Goal: Complete application form

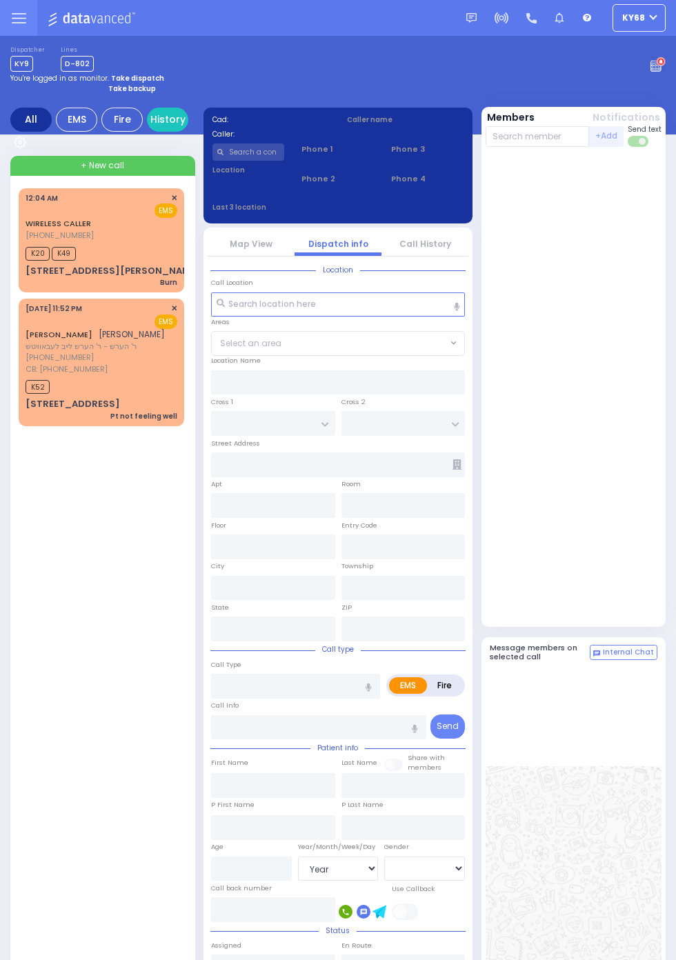
select select "Year"
select select "[DEMOGRAPHIC_DATA]"
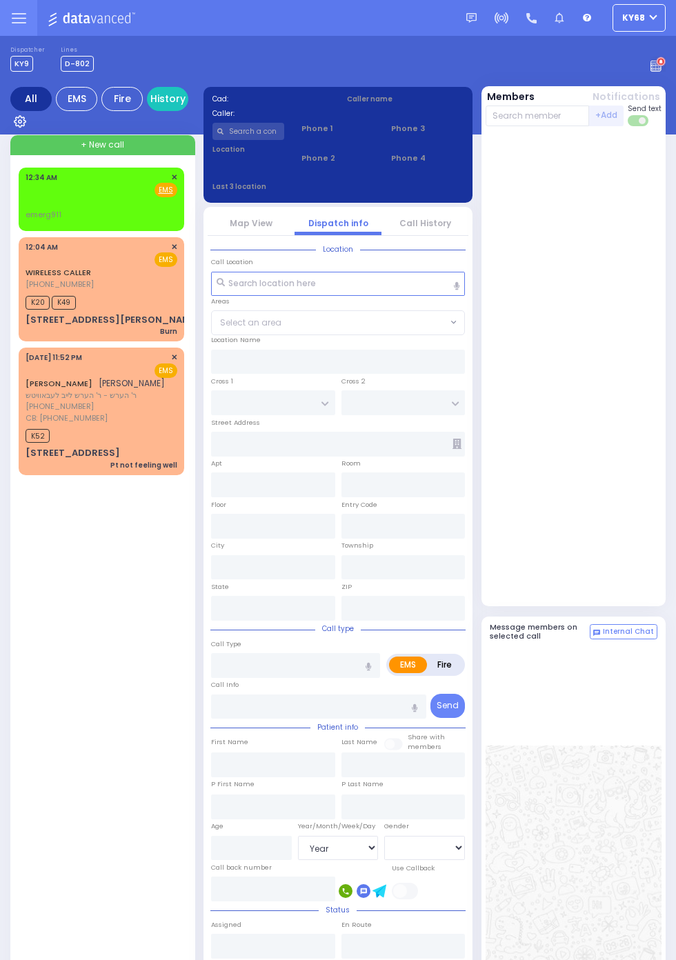
select select "Year"
select select "[DEMOGRAPHIC_DATA]"
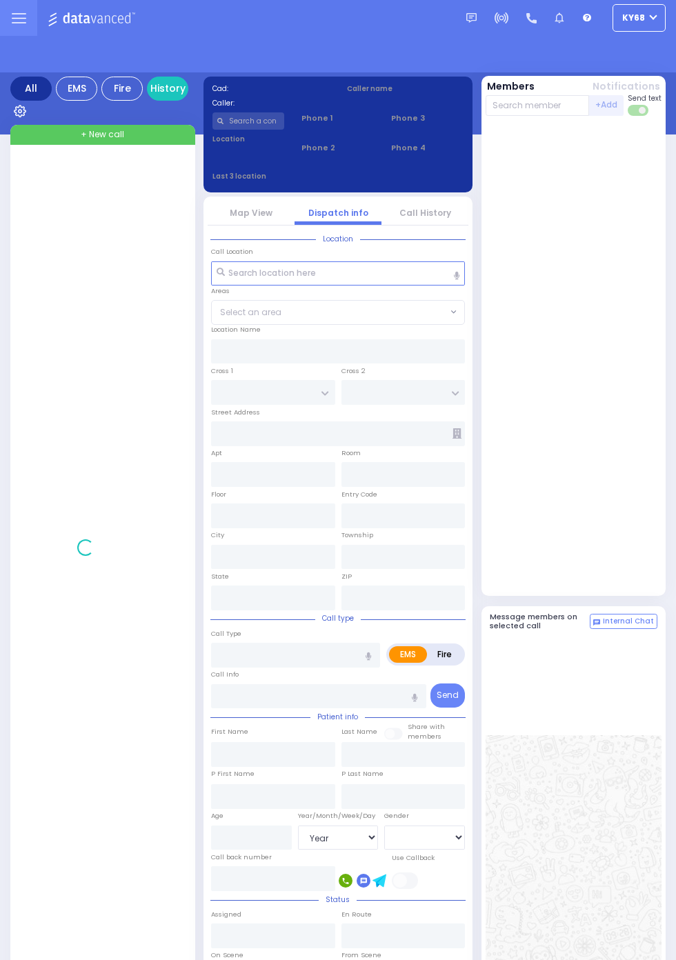
select select "Year"
select select "[DEMOGRAPHIC_DATA]"
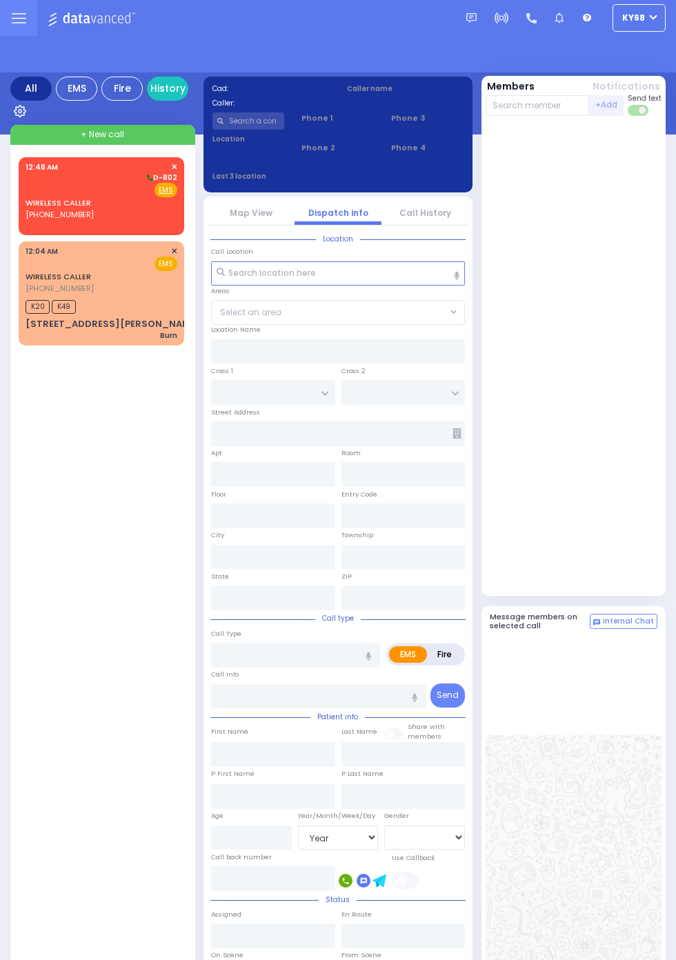
select select "Year"
select select "[DEMOGRAPHIC_DATA]"
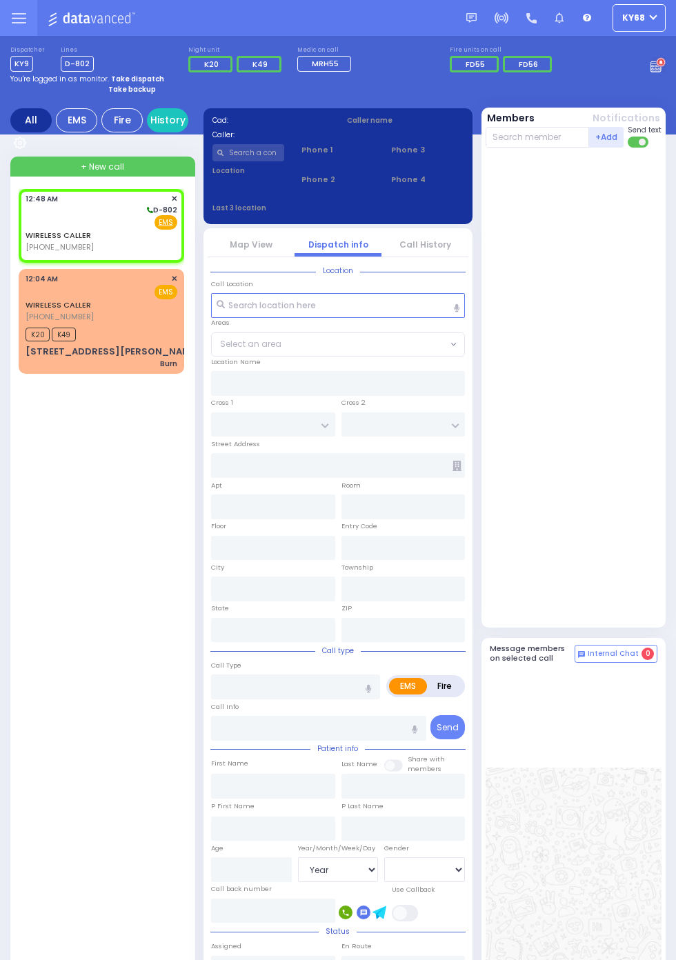
select select
radio input "true"
select select
type input "00:48"
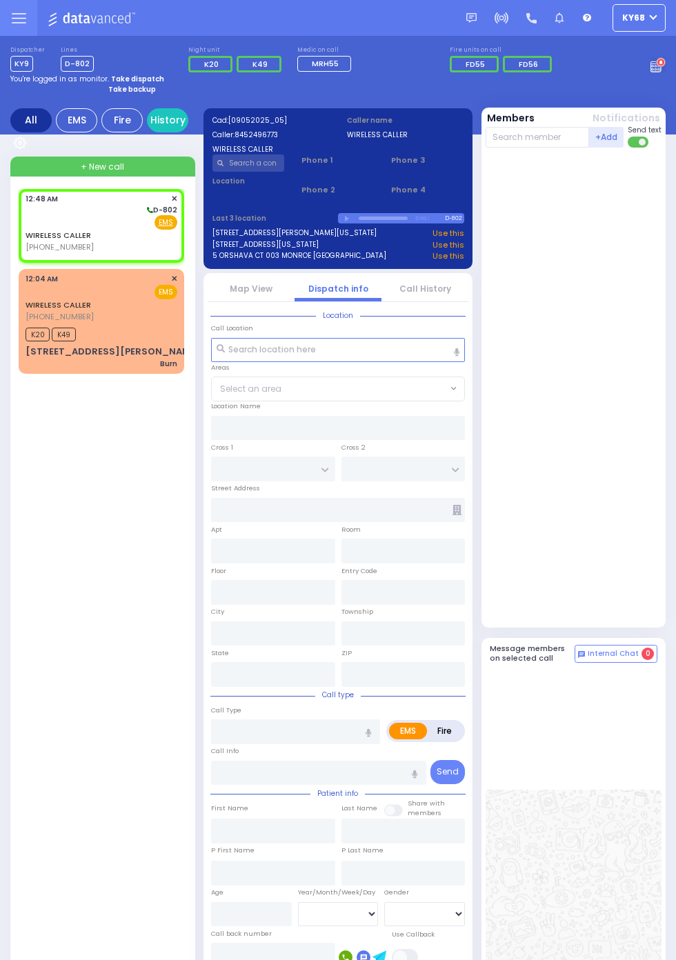
click at [435, 293] on link "Call History" at bounding box center [425, 289] width 52 height 12
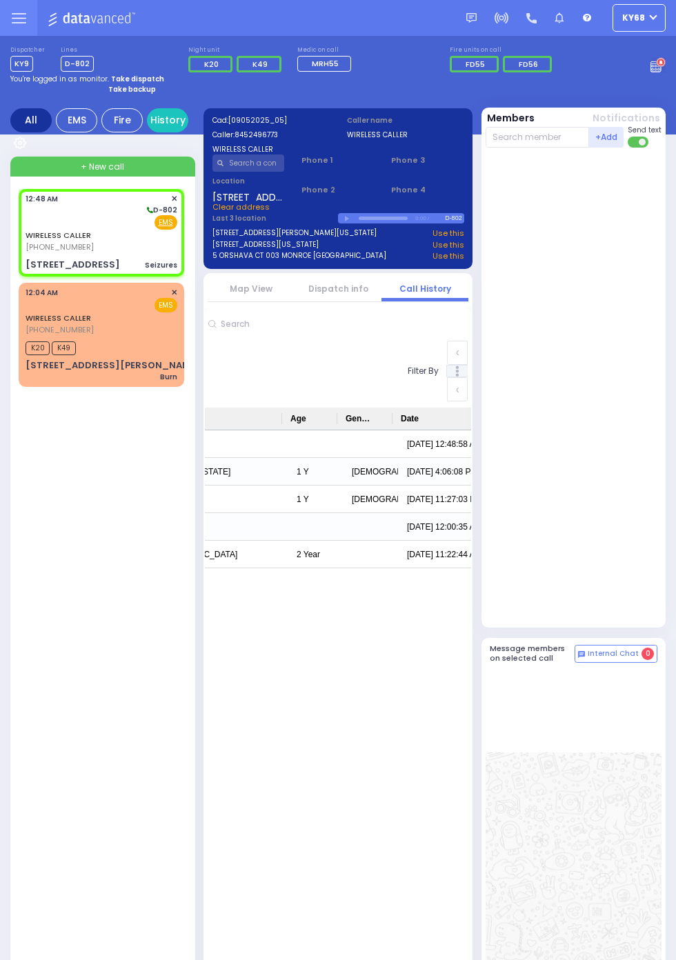
scroll to position [0, 464]
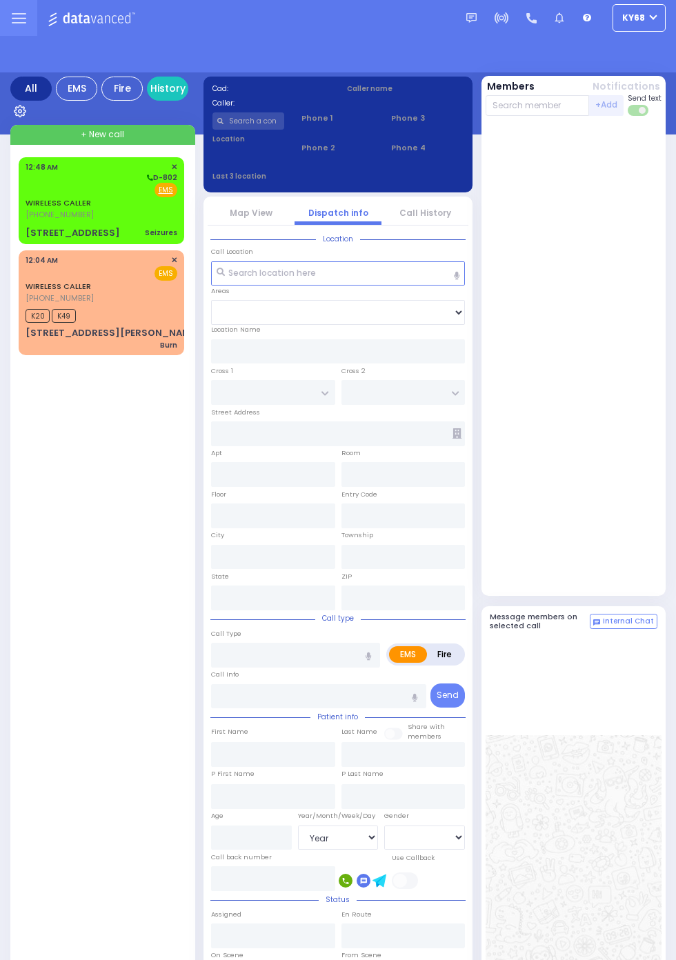
select select "Year"
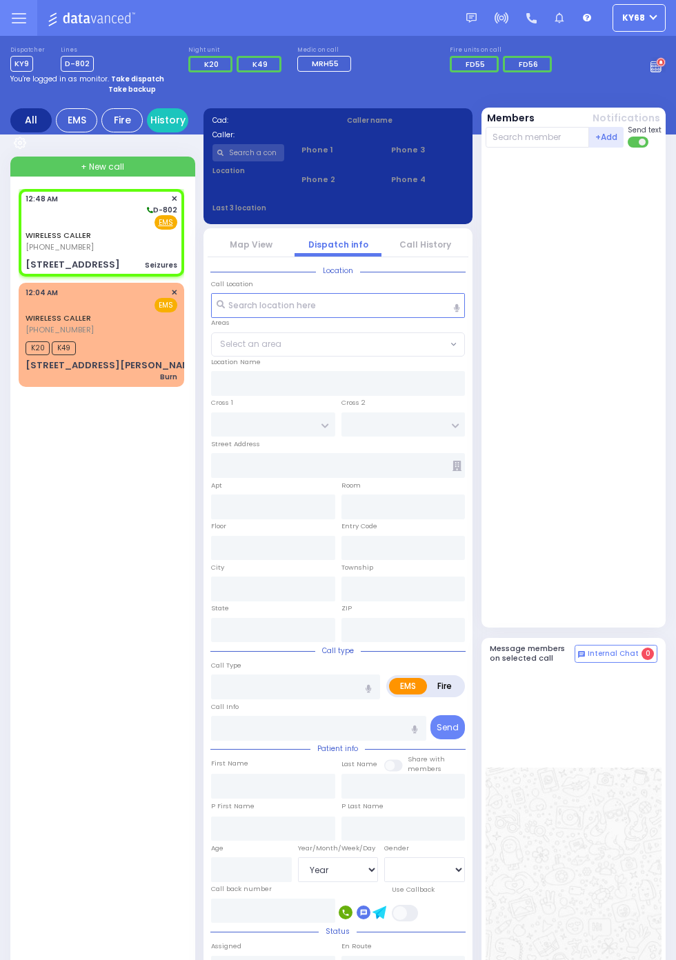
select select
type input "Seizures"
radio input "true"
type input "2"
select select "Year"
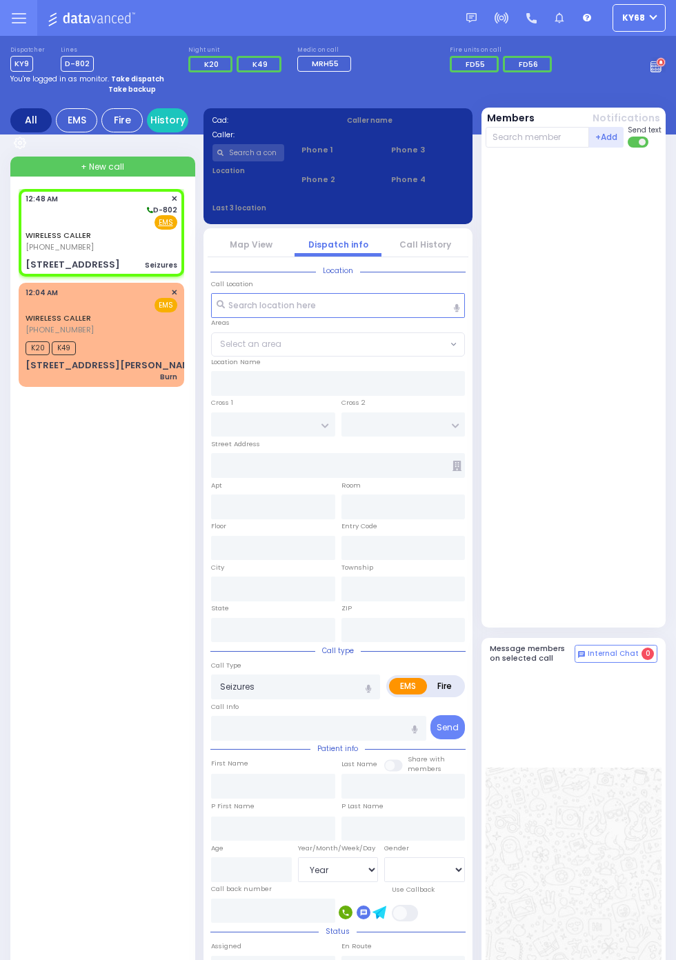
select select "[DEMOGRAPHIC_DATA]"
type input "00:48"
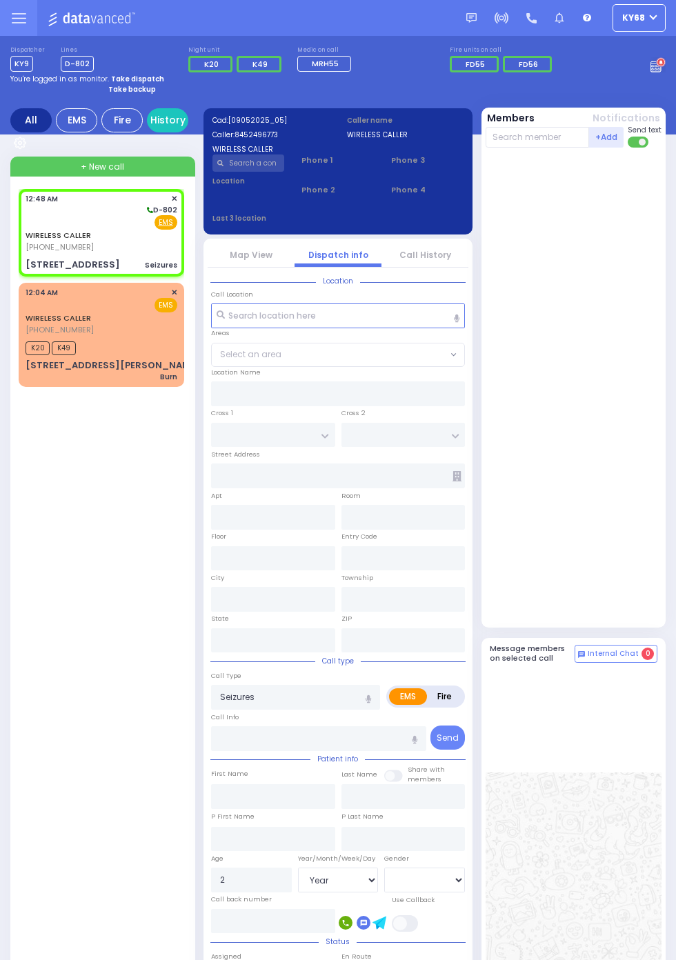
type input "KAHAN DR"
type input "GETZIL BERGER BLVD"
type input "[STREET_ADDRESS]"
type input "Monroe"
type input "[US_STATE]"
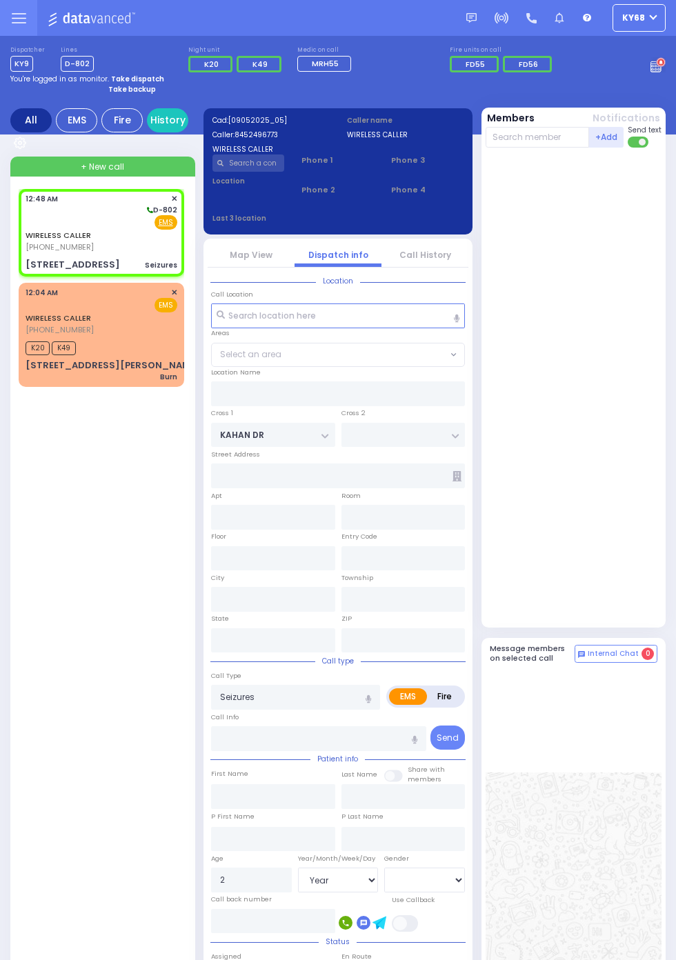
type input "10950"
select select "SECTION 4"
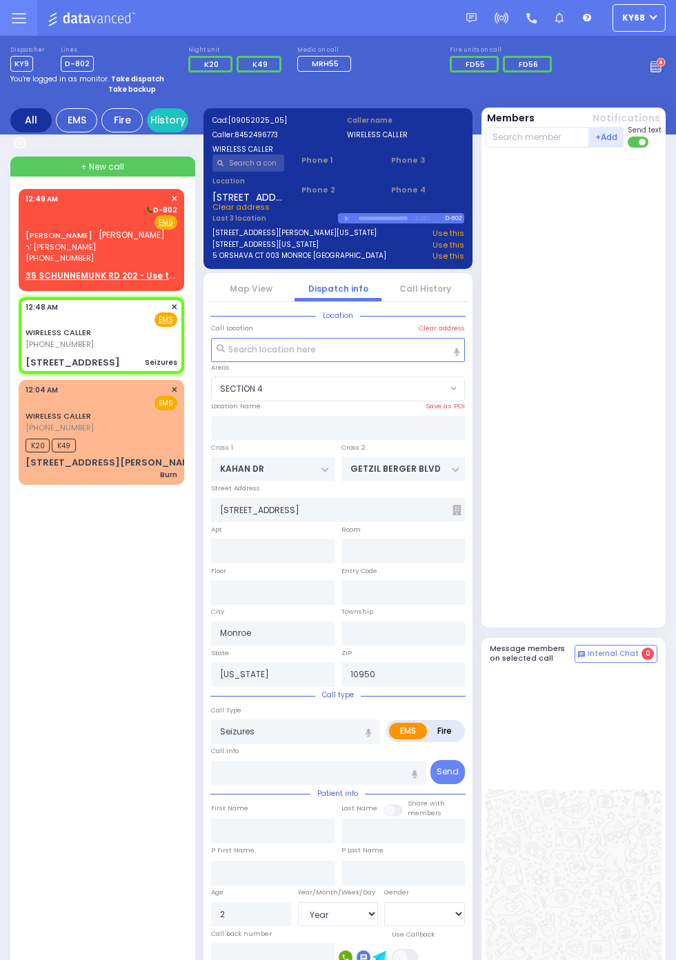
select select
radio input "true"
select select "Year"
select select "[DEMOGRAPHIC_DATA]"
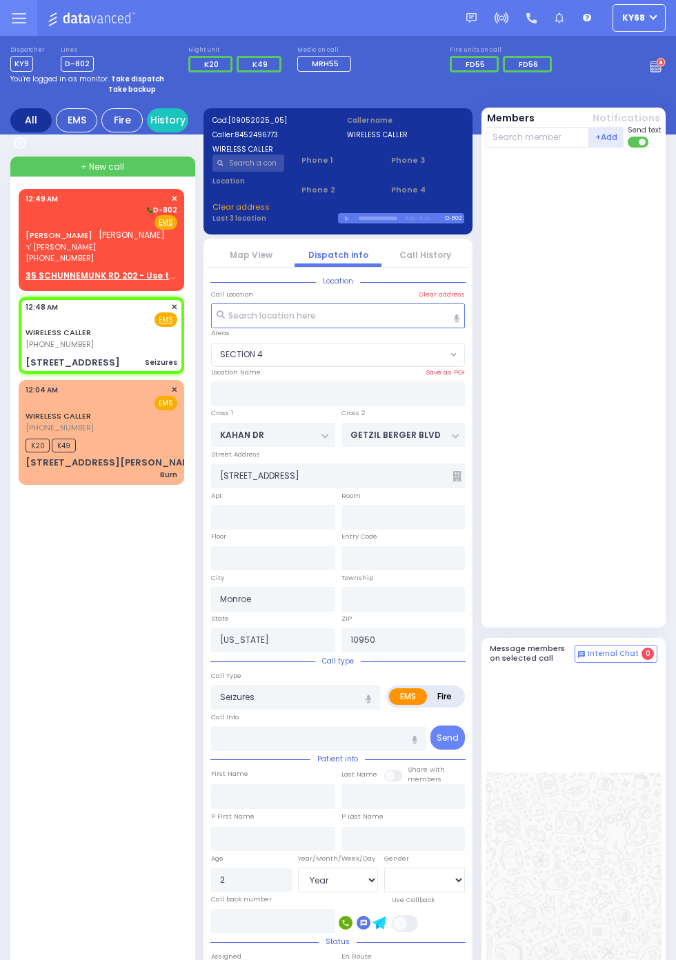
select select "SECTION 4"
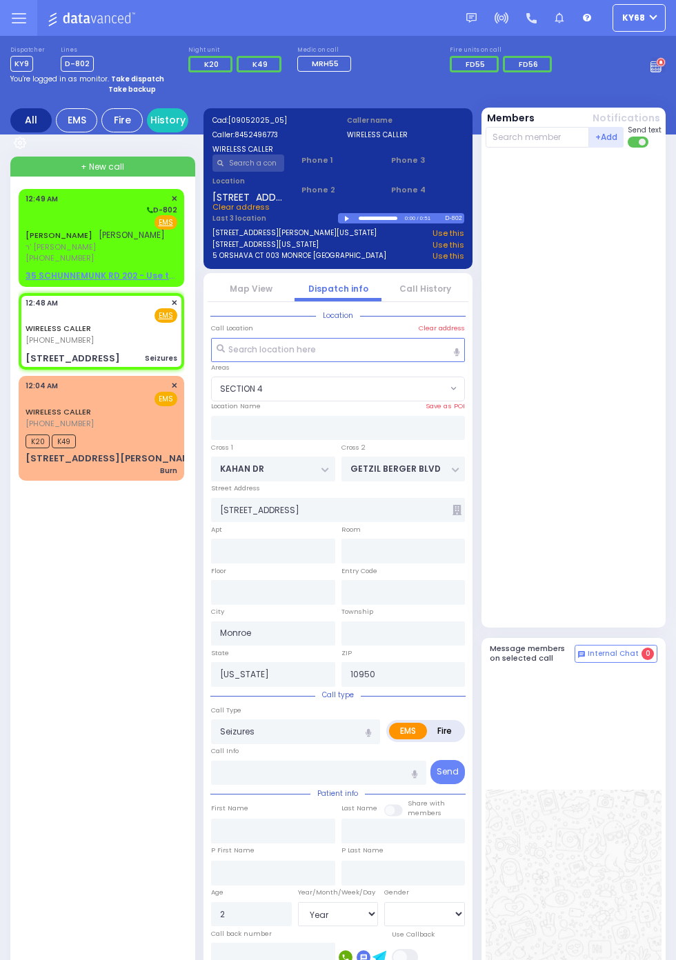
select select
radio input "true"
select select "Year"
select select "[DEMOGRAPHIC_DATA]"
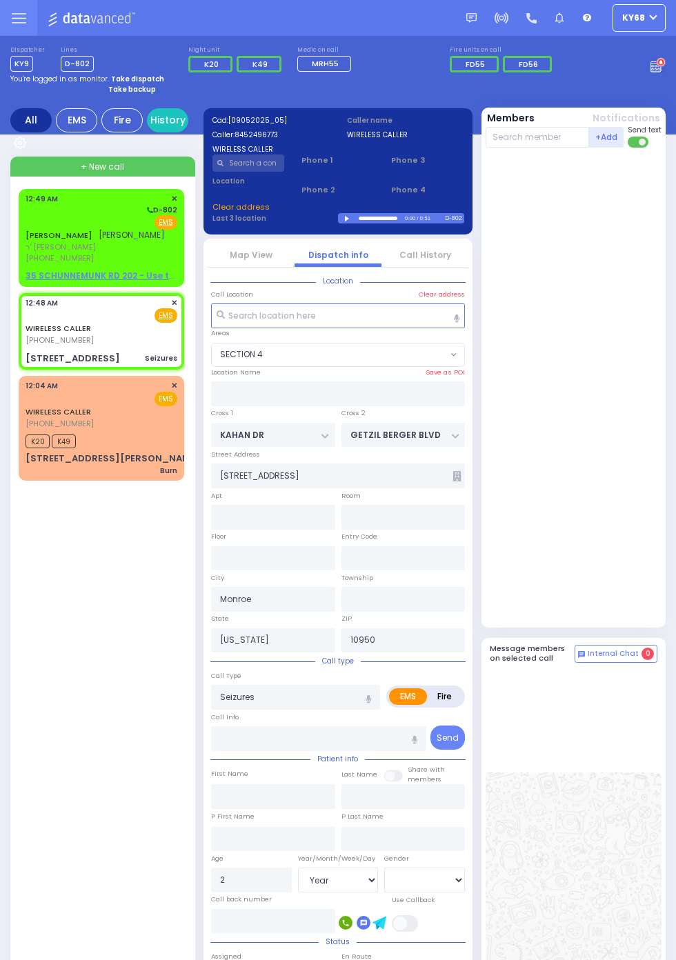
type input "211"
select select "SECTION 4"
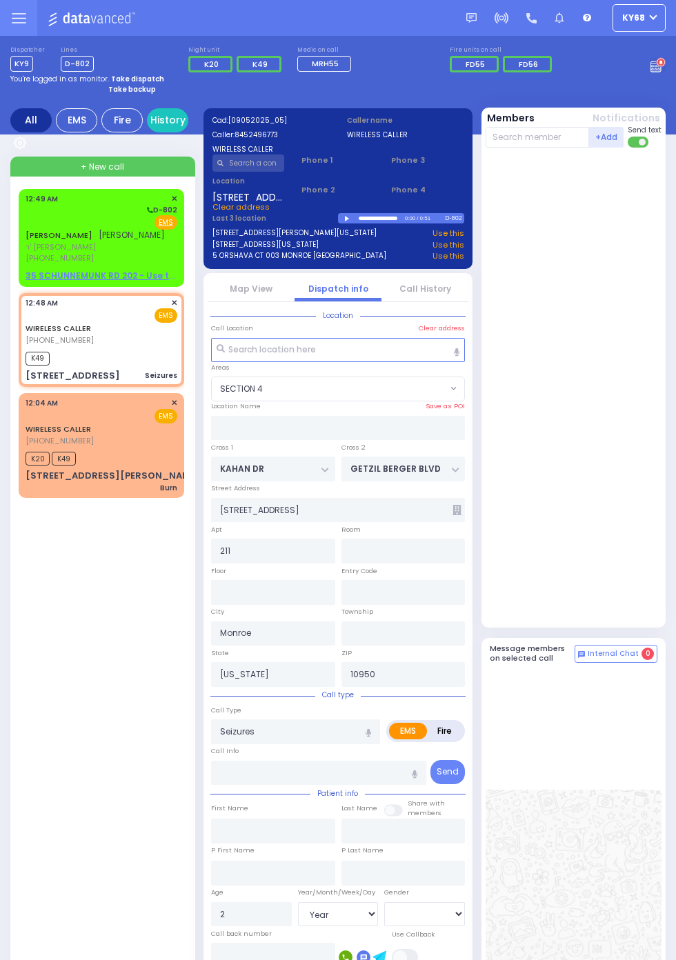
select select
radio input "true"
select select "Year"
select select "[DEMOGRAPHIC_DATA]"
type input "00:50"
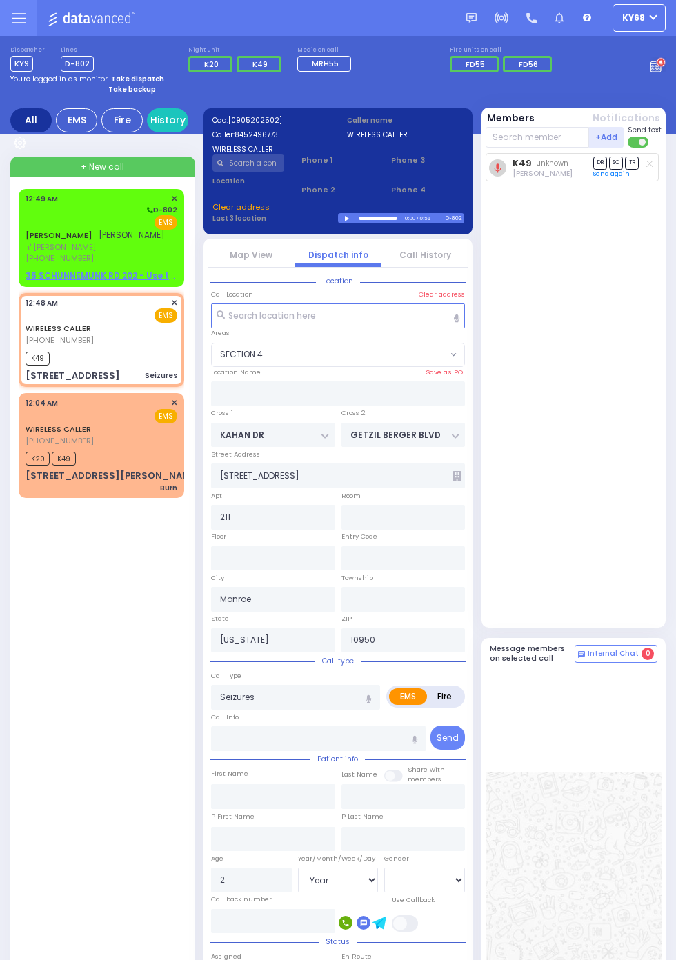
select select "SECTION 4"
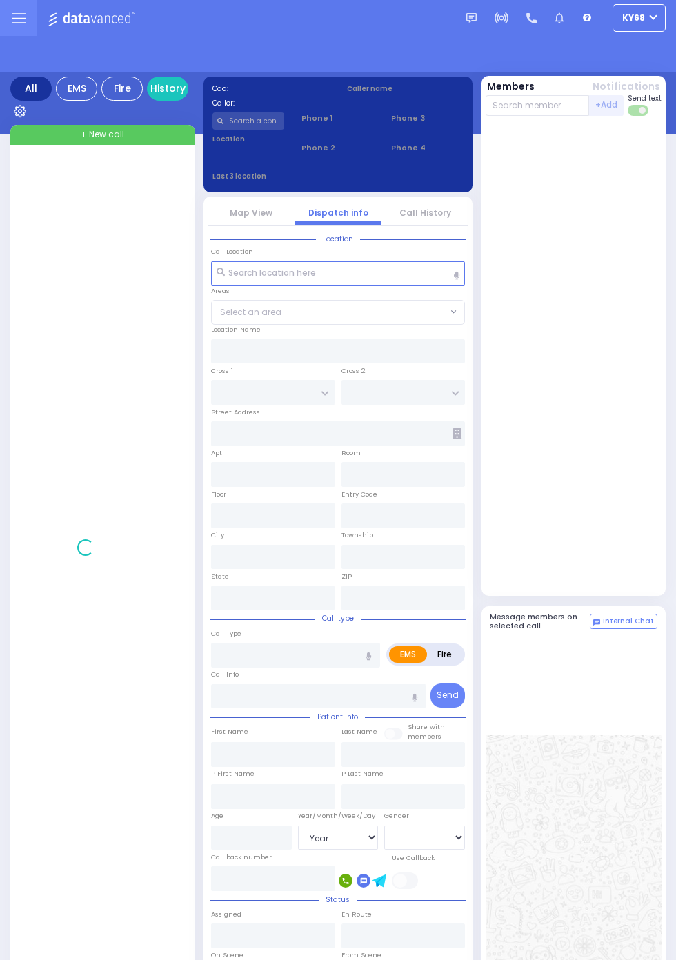
select select "Year"
select select "[DEMOGRAPHIC_DATA]"
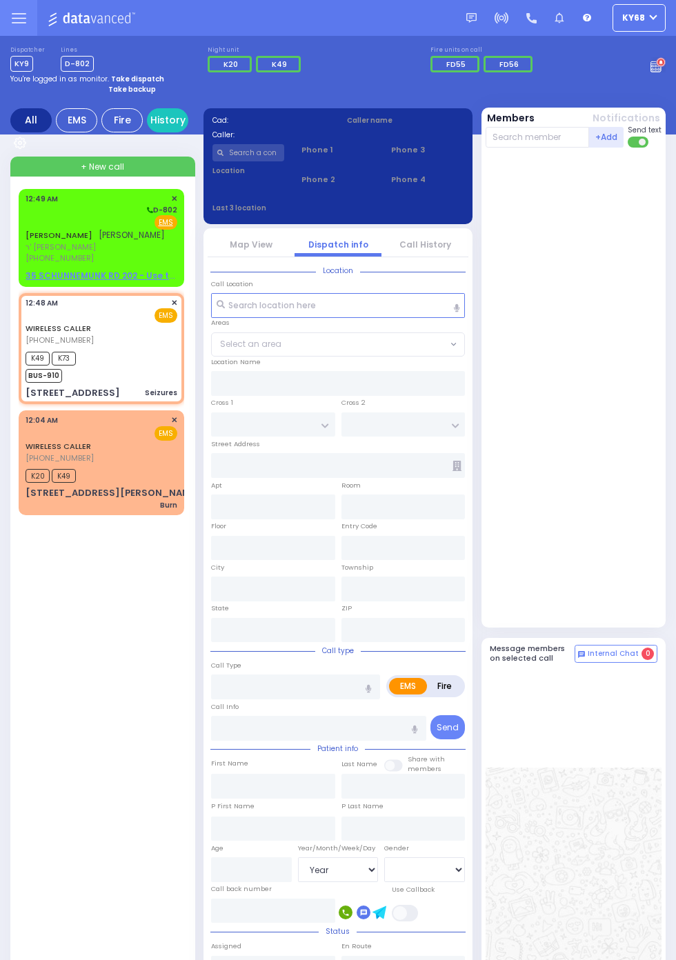
select select
type input "Seizures"
radio input "true"
type input "2"
select select "Year"
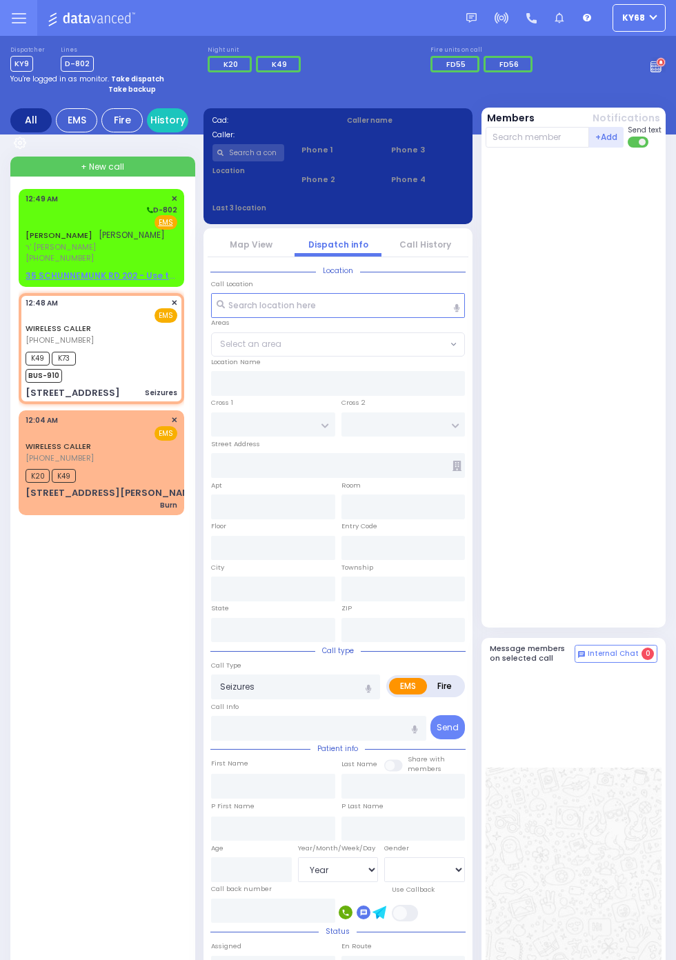
select select "[DEMOGRAPHIC_DATA]"
type input "00:48"
type input "00:50"
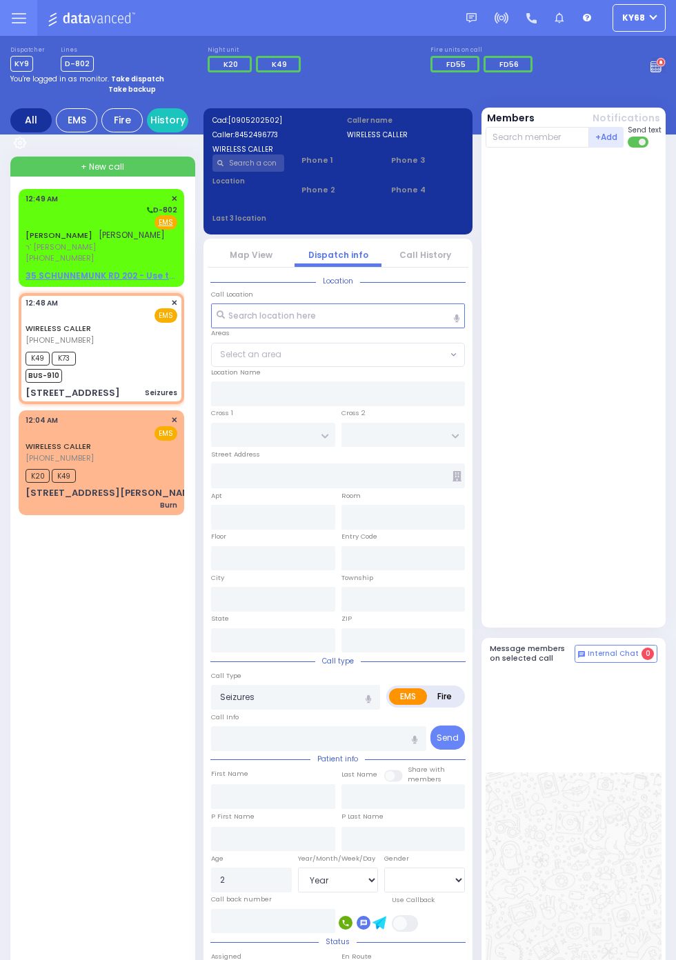
type input "KAHAN DR"
type input "GETZIL BERGER BLVD"
type input "4 Kahan Drive"
type input "211"
type input "Monroe"
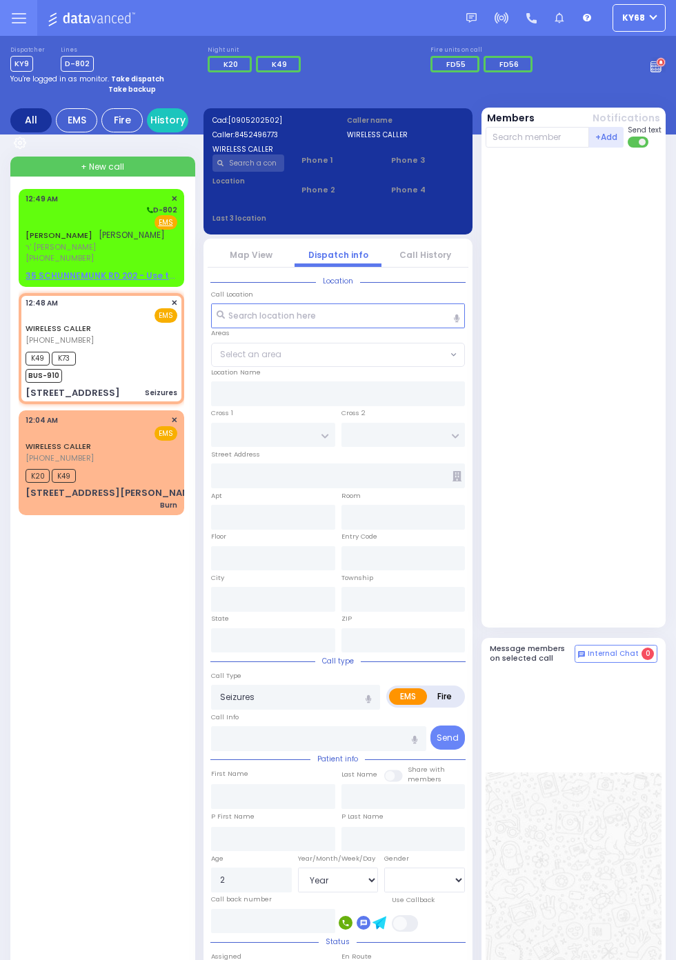
type input "New York"
type input "10950"
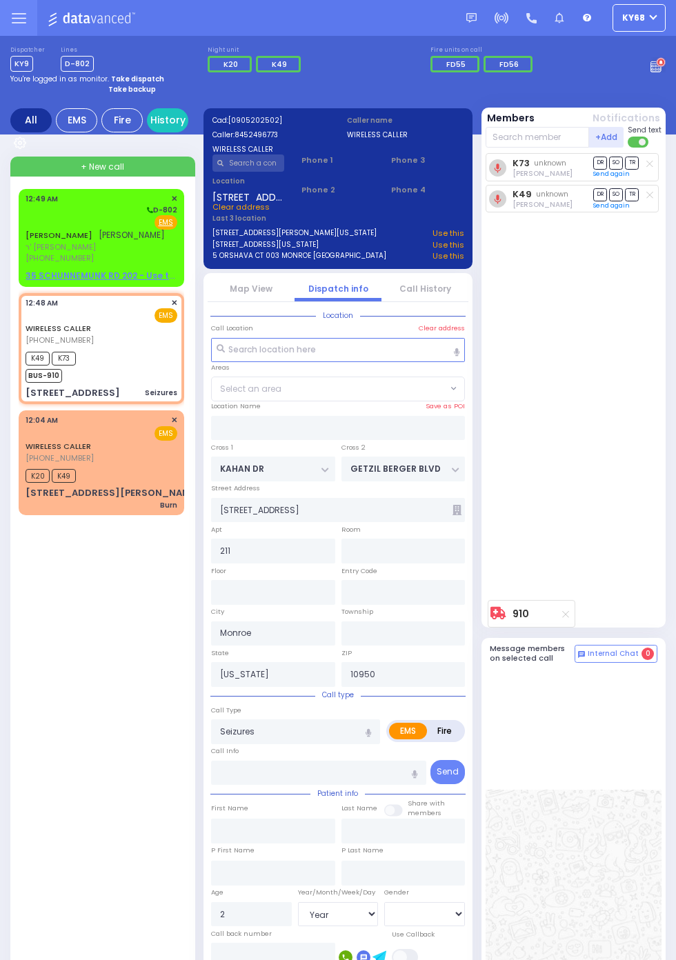
select select "SECTION 4"
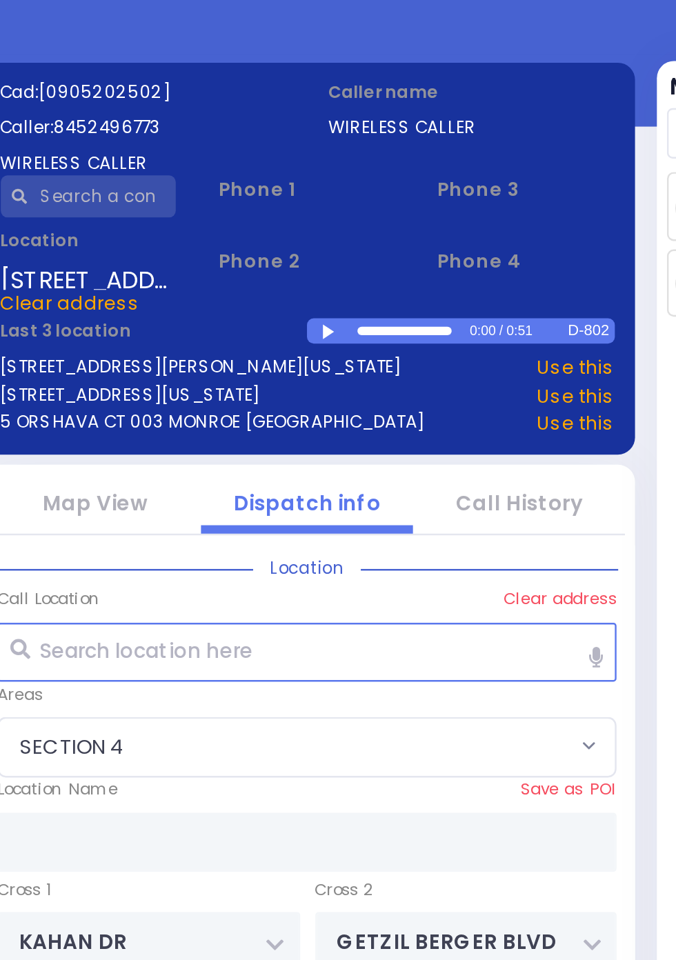
click at [347, 218] on div at bounding box center [349, 219] width 8 height 6
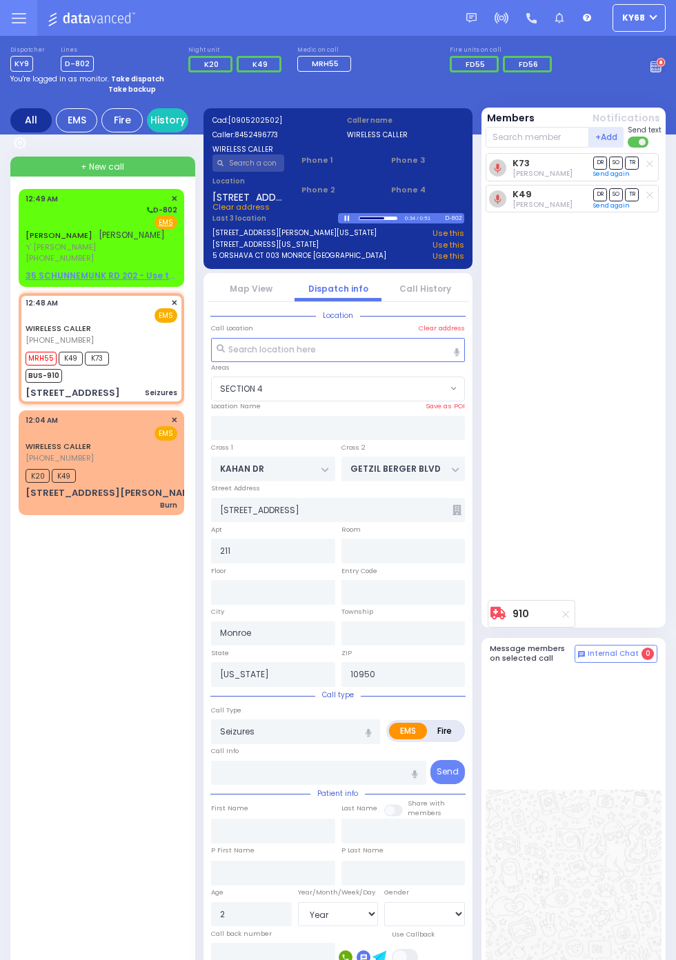
select select
radio input "true"
select select "Year"
select select "[DEMOGRAPHIC_DATA]"
select select "SECTION 4"
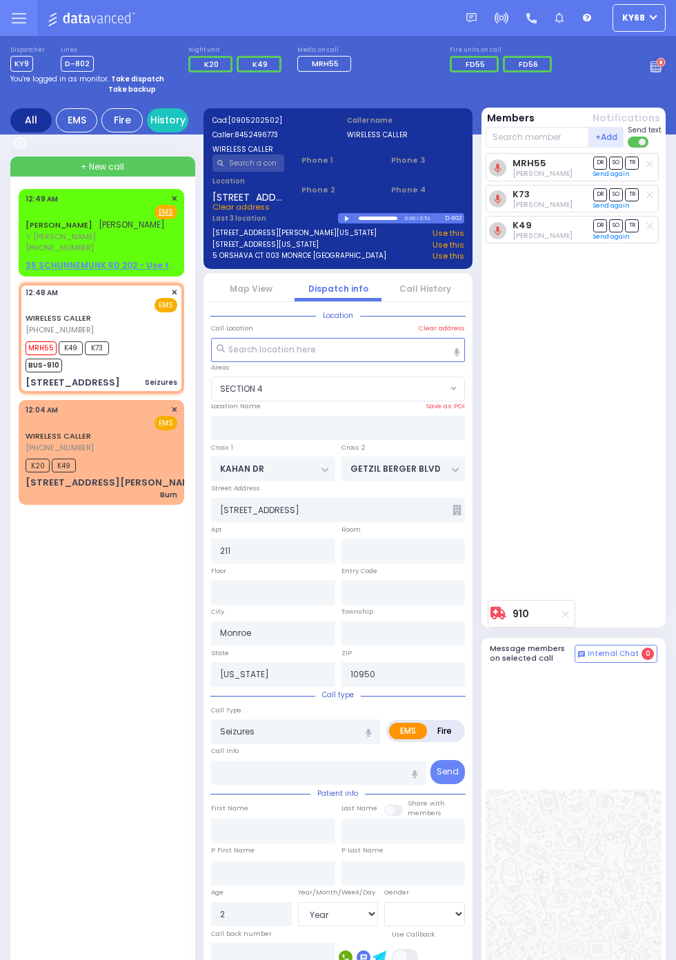
click at [28, 232] on span "ר' חיים שלמה - ר' יודא ראזענבערג" at bounding box center [95, 237] width 139 height 12
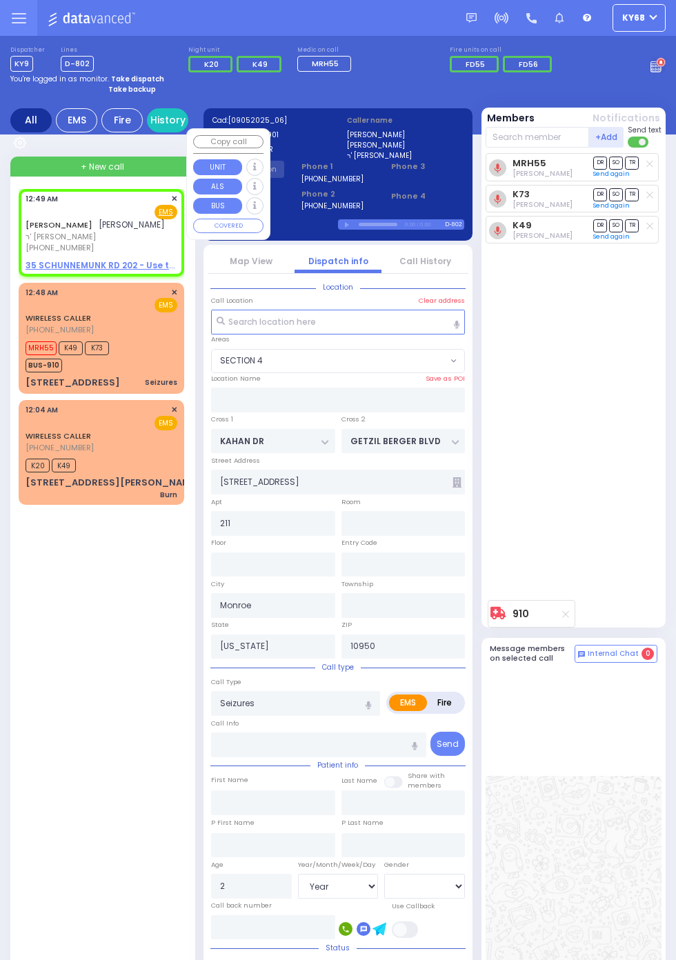
select select
radio input "true"
type input "LIPA"
type input "FRIEDMAN"
select select
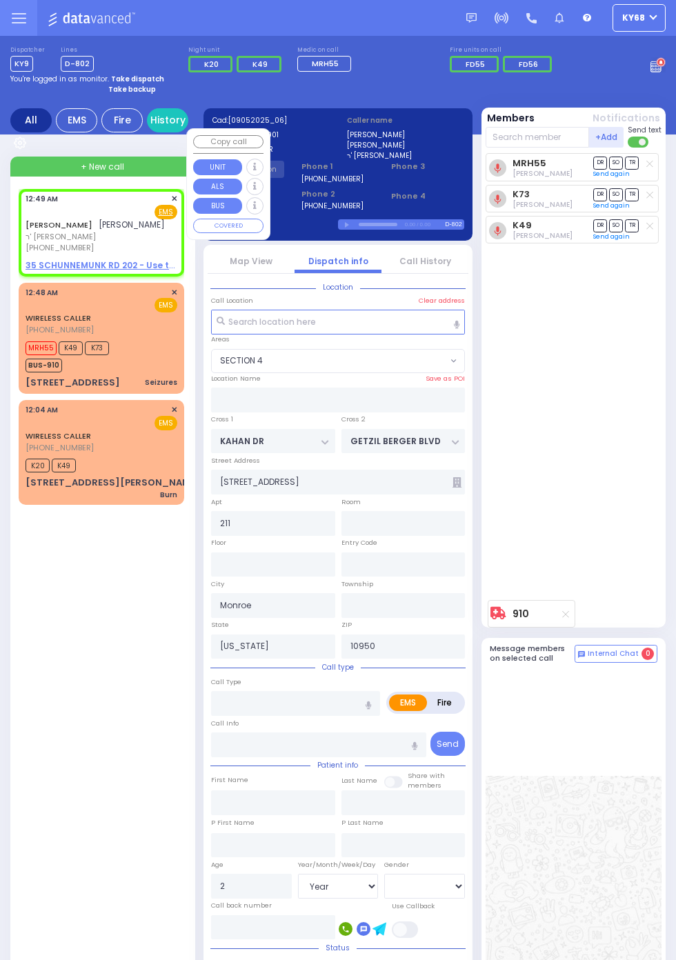
select select
type input "00:49"
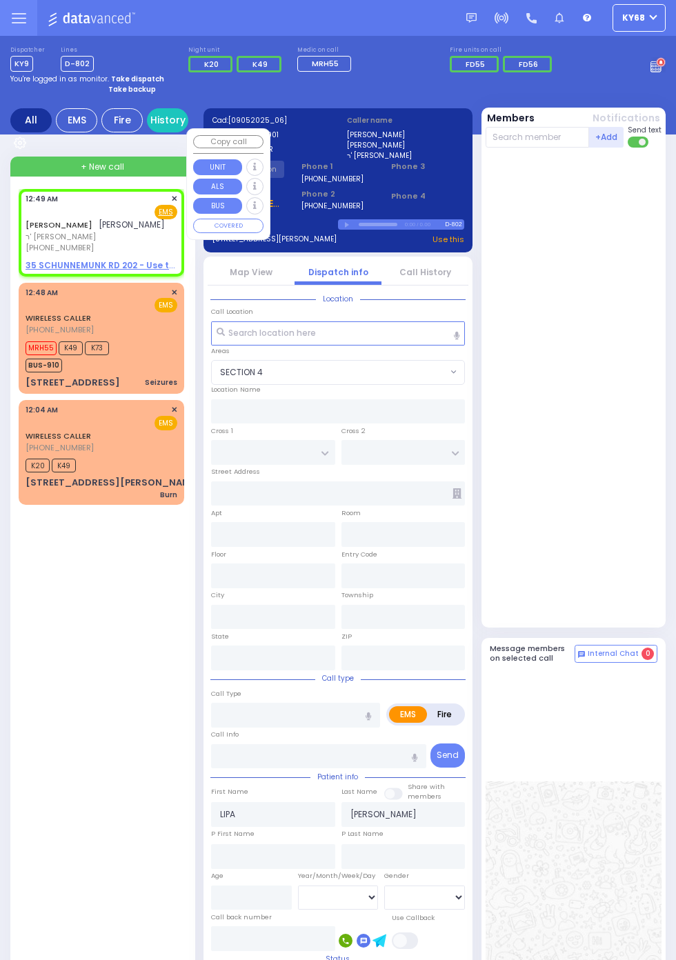
click at [613, 469] on div at bounding box center [575, 387] width 179 height 468
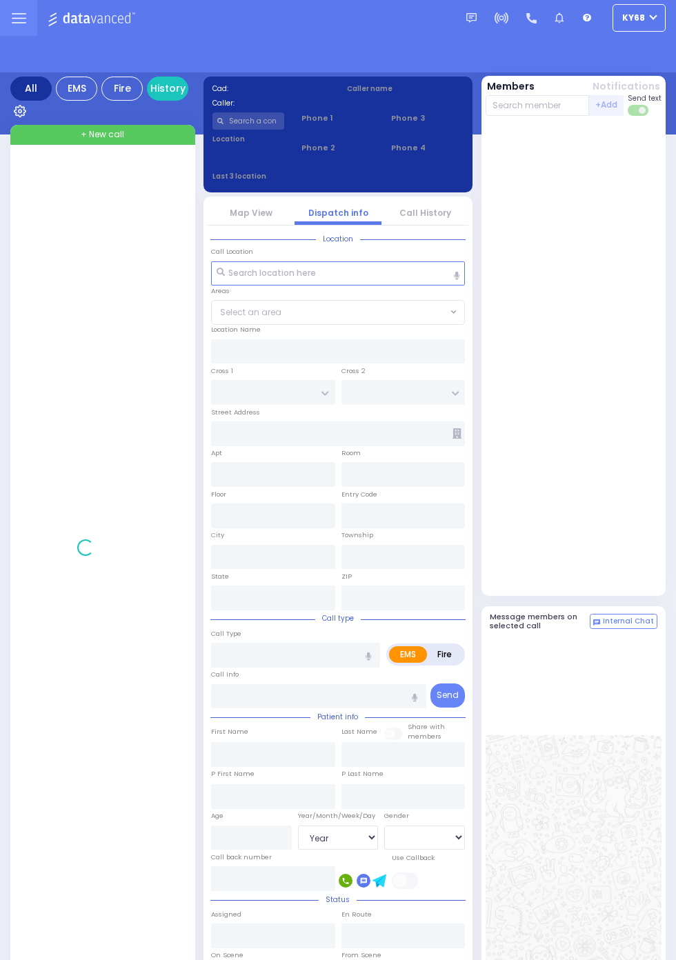
select select "Year"
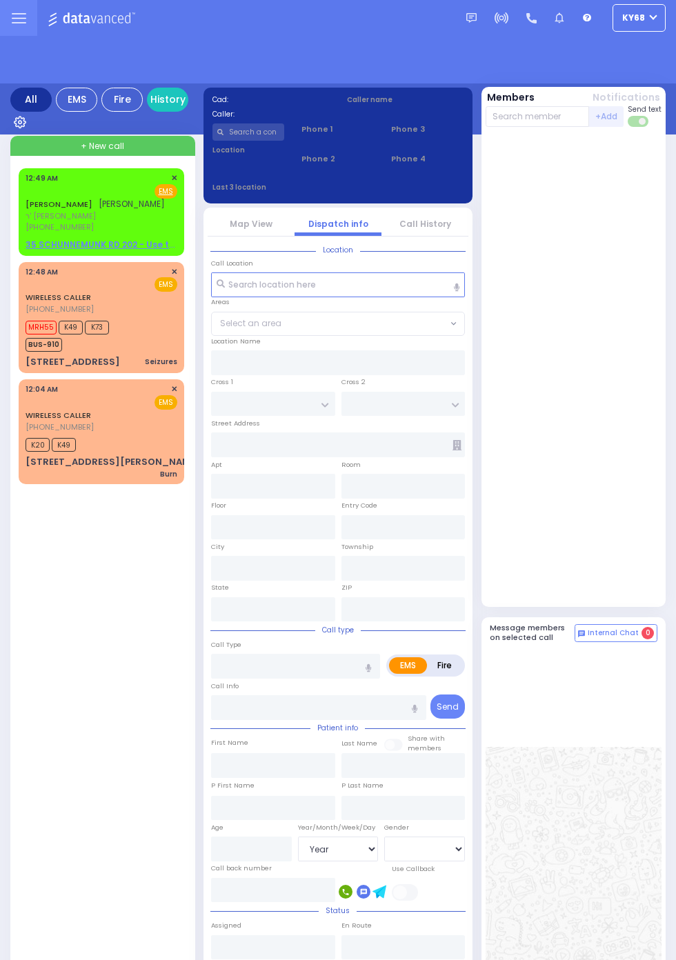
click at [26, 221] on span "ר' חיים שלמה - ר' יודא ראזענבערג" at bounding box center [95, 216] width 139 height 12
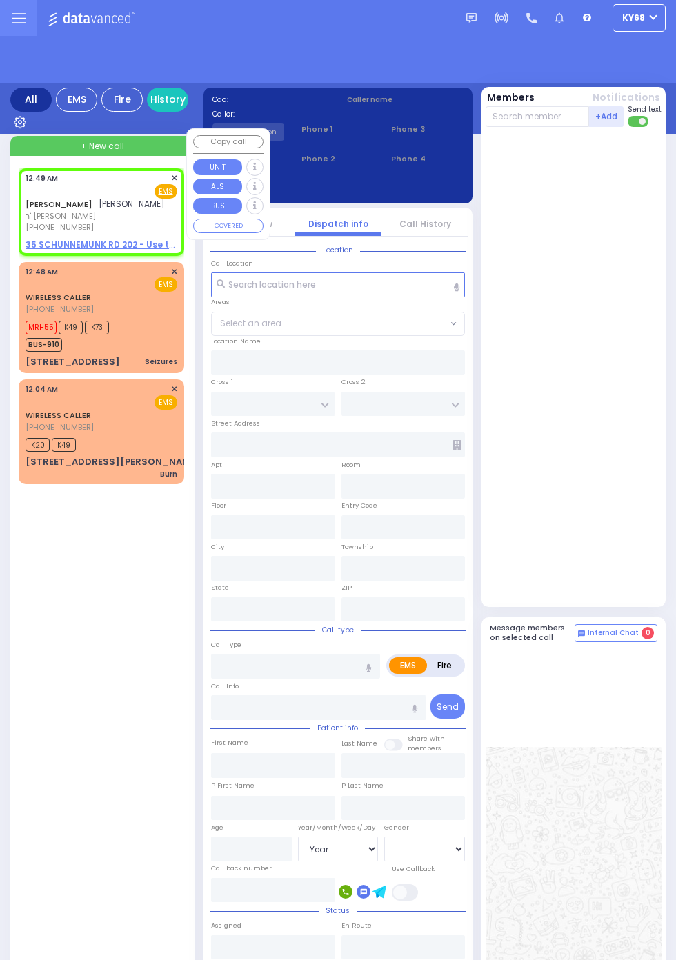
click at [640, 473] on div at bounding box center [574, 369] width 177 height 475
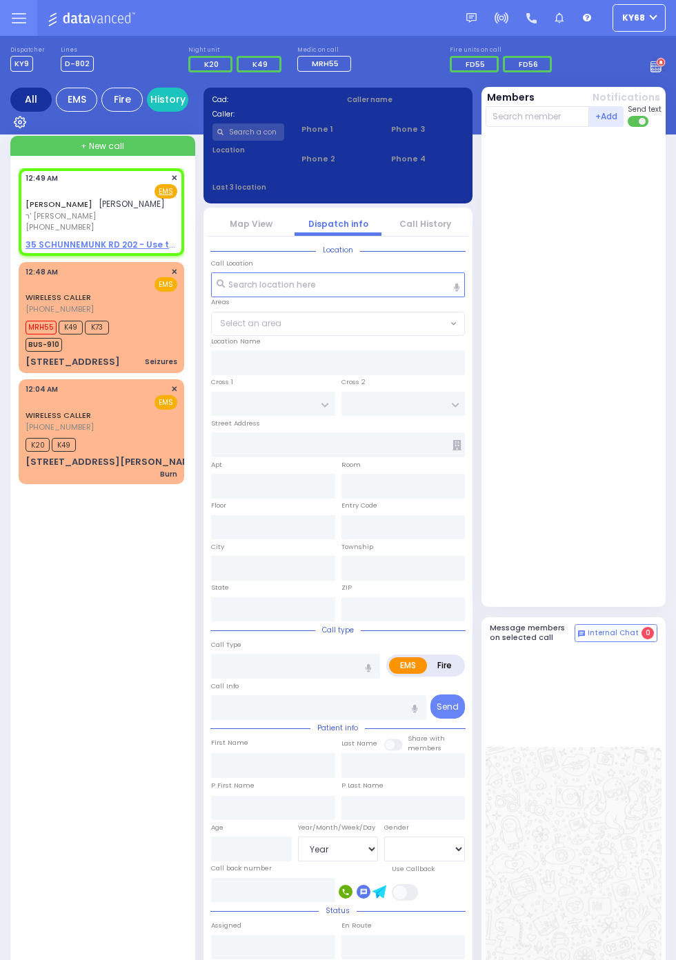
select select
radio input "true"
type input "LIPA"
type input "FRIEDMAN"
select select
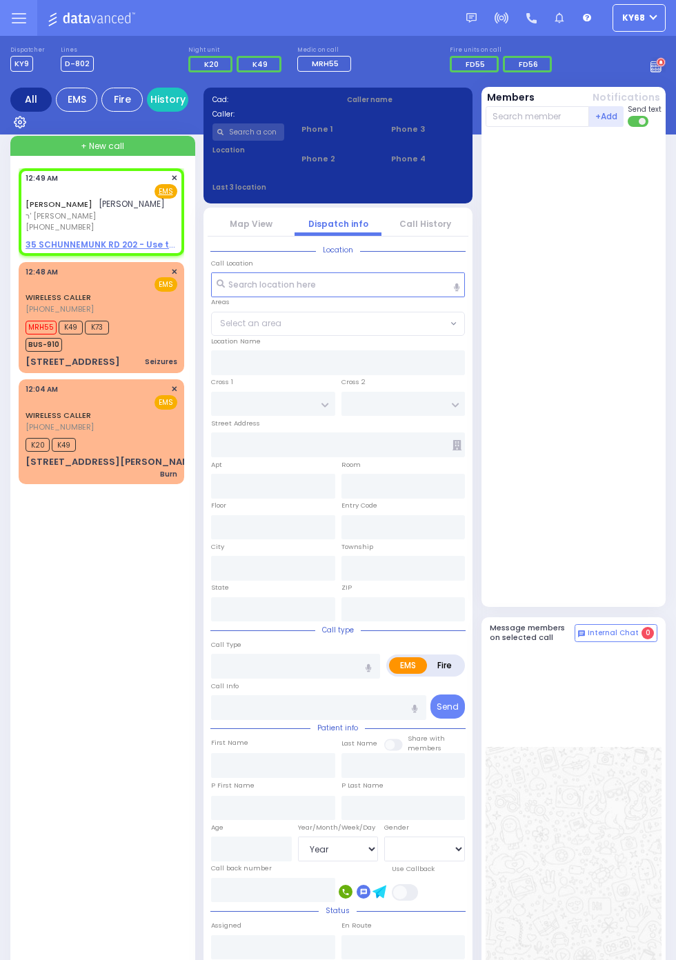
type input "00:49"
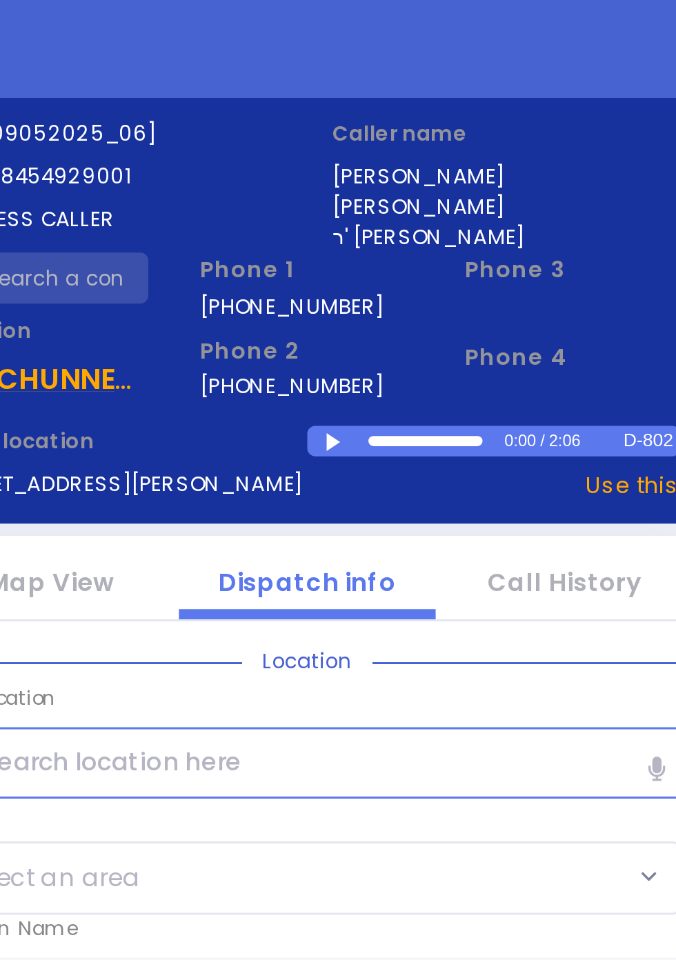
click at [346, 224] on div at bounding box center [349, 225] width 8 height 6
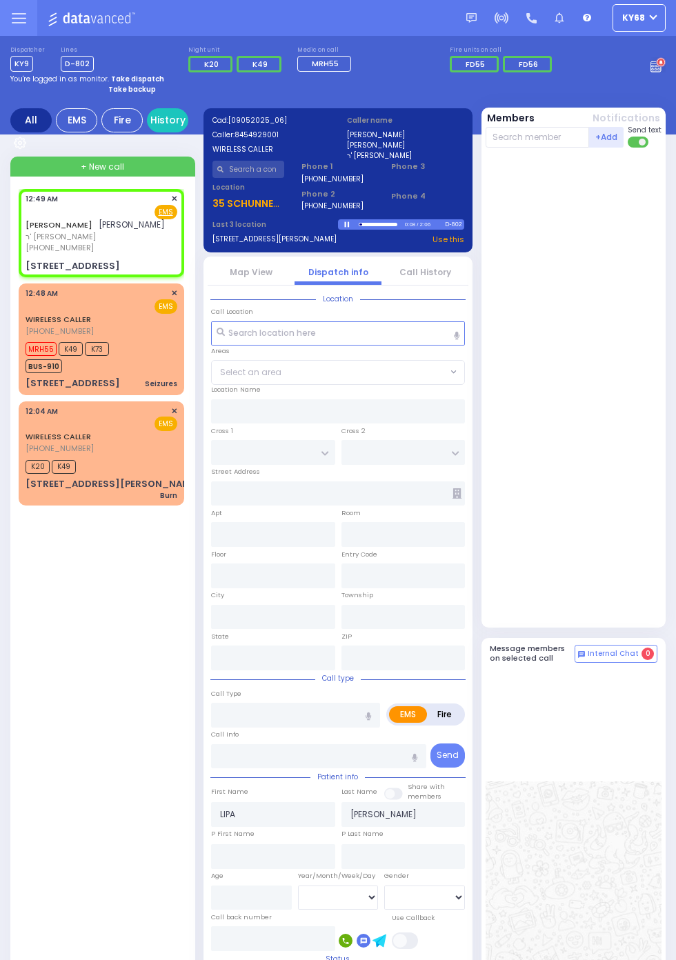
select select
radio input "true"
select select
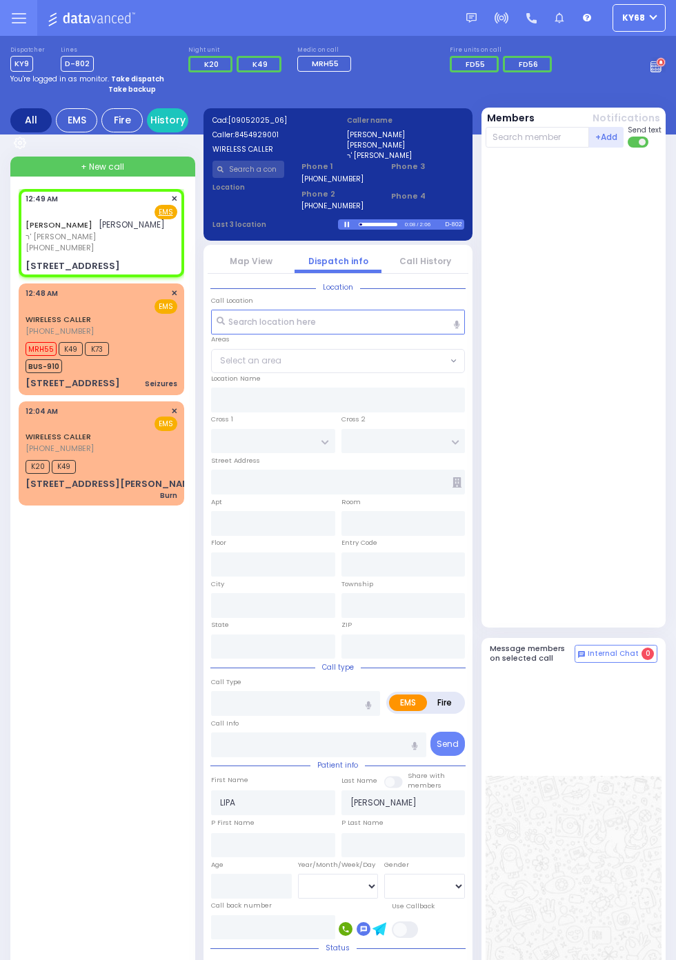
type input "KOSNITZ DR"
type input "FOREST RD"
type input "35 SCHUNNEMUNK RD"
type input "202"
type input "Monroe"
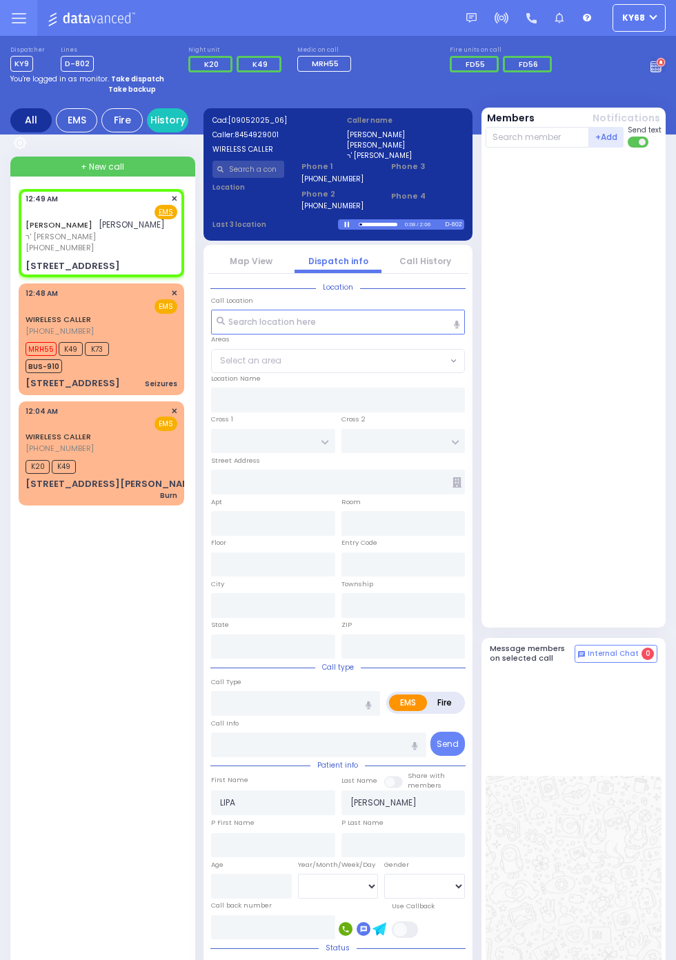
type input "New York"
type input "10950"
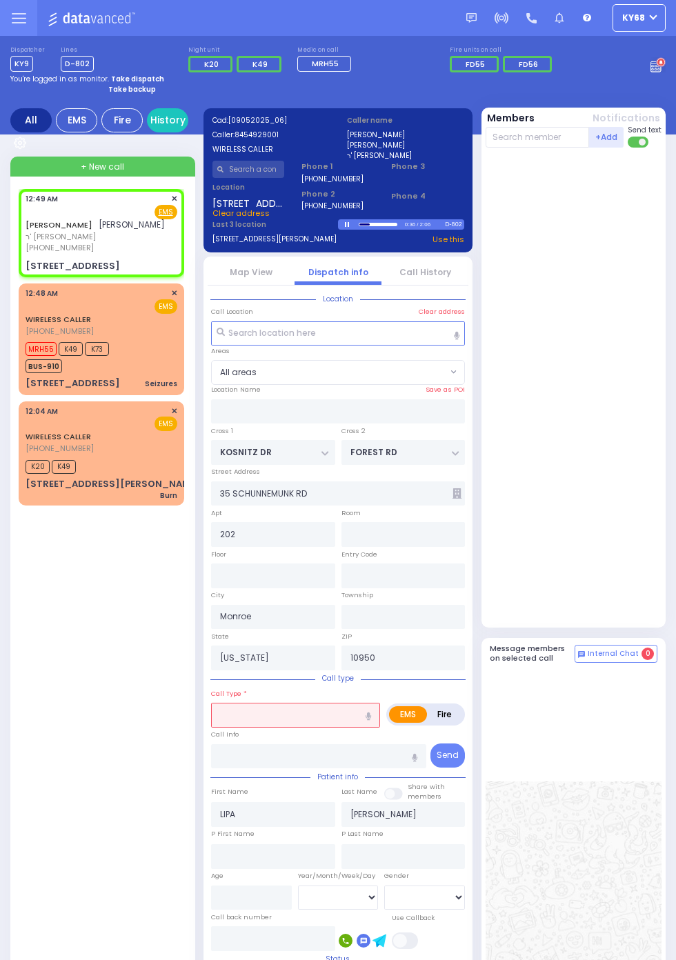
click at [440, 271] on link "Call History" at bounding box center [425, 272] width 52 height 12
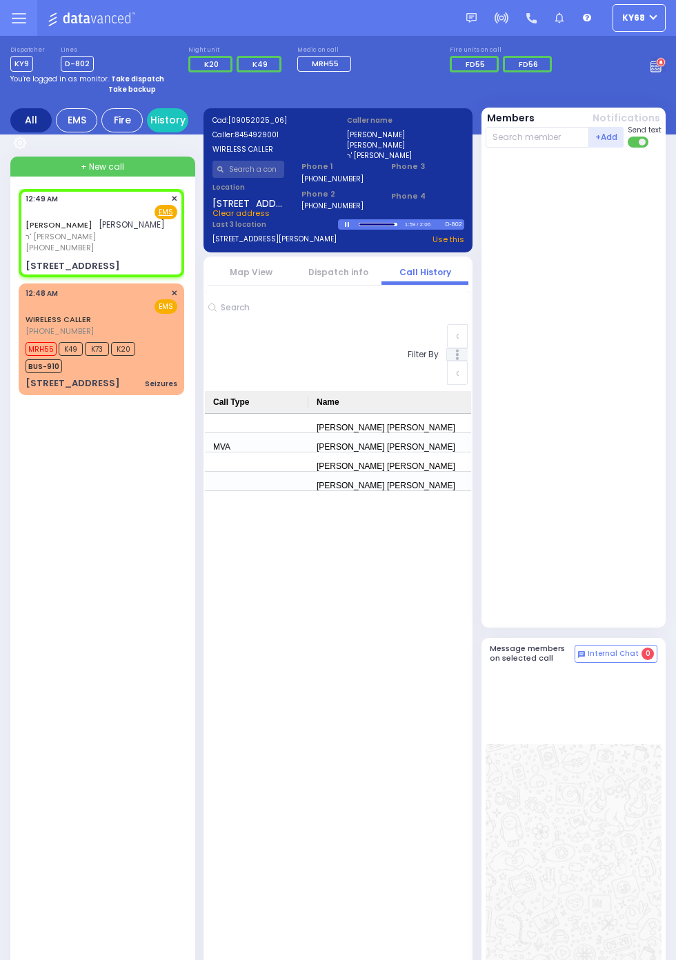
click at [602, 527] on div at bounding box center [575, 387] width 179 height 468
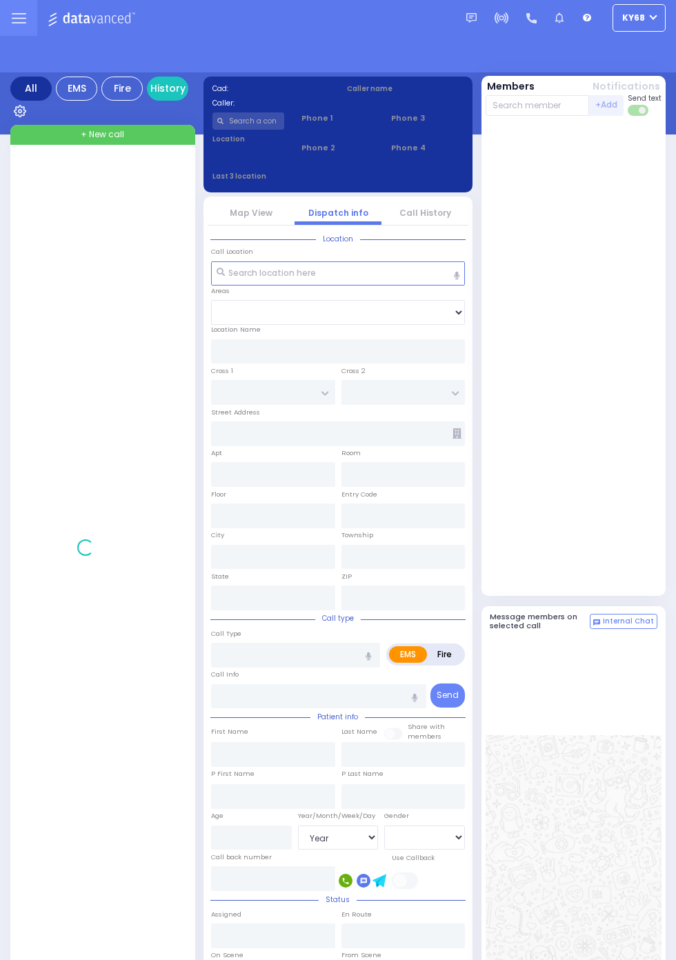
select select "Year"
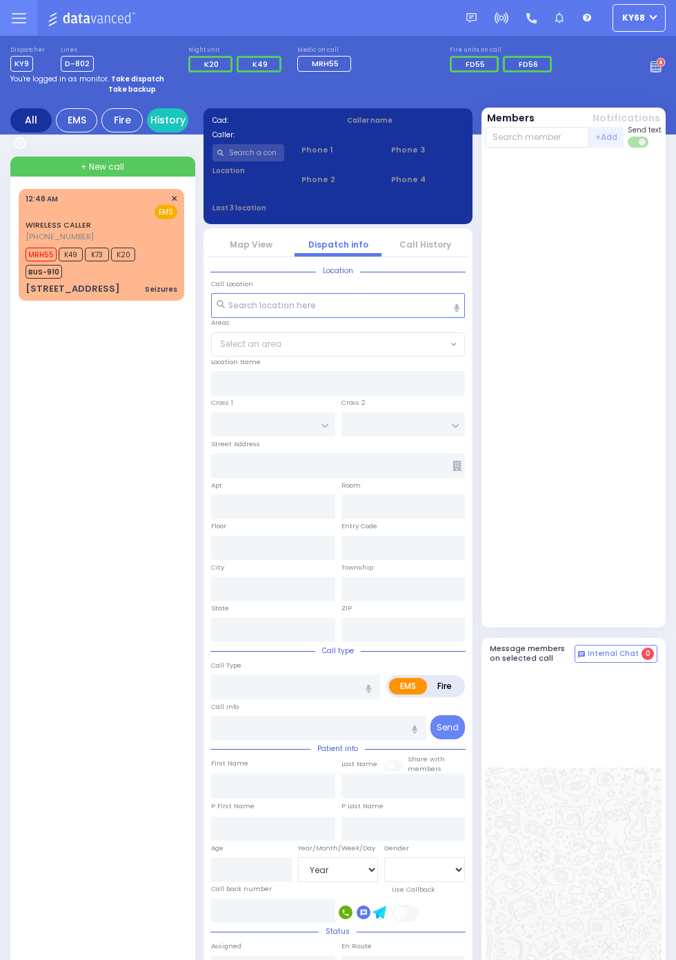
select select "Year"
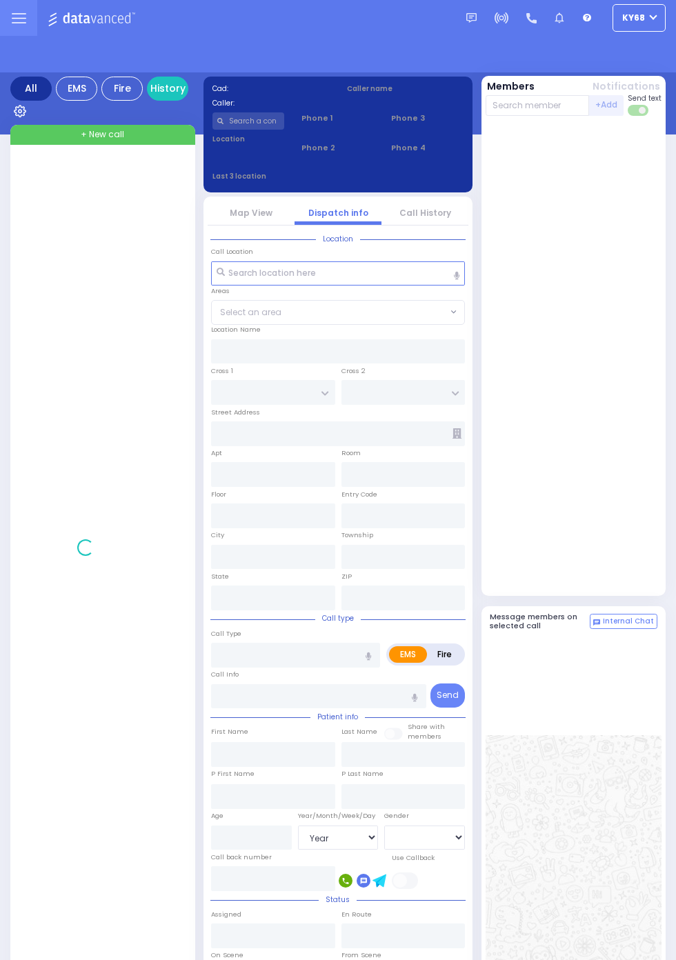
select select "Year"
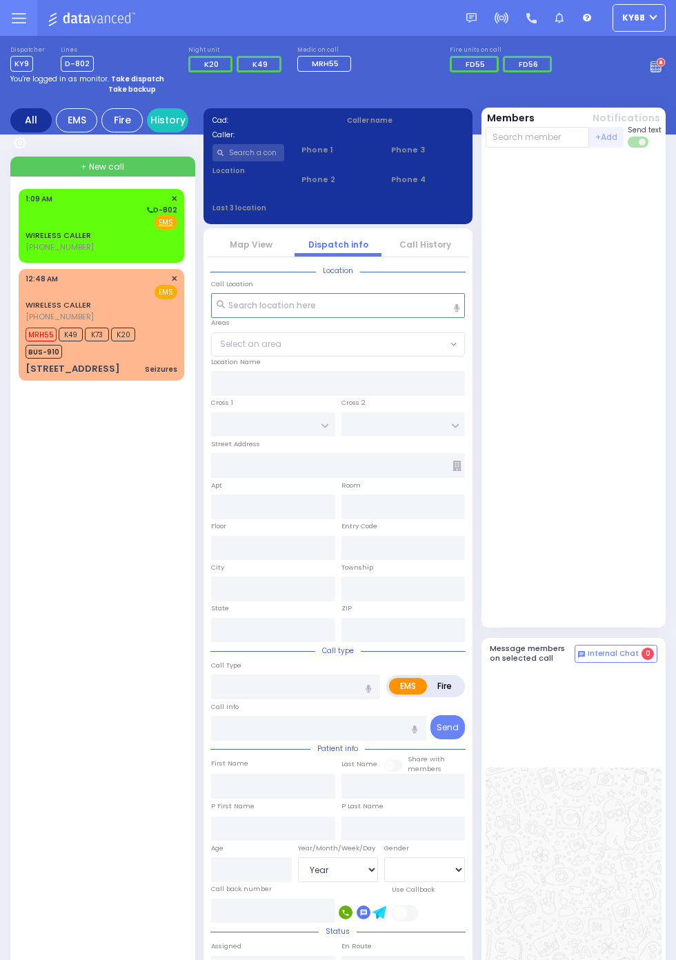
click at [26, 206] on div "D-802" at bounding box center [102, 210] width 152 height 10
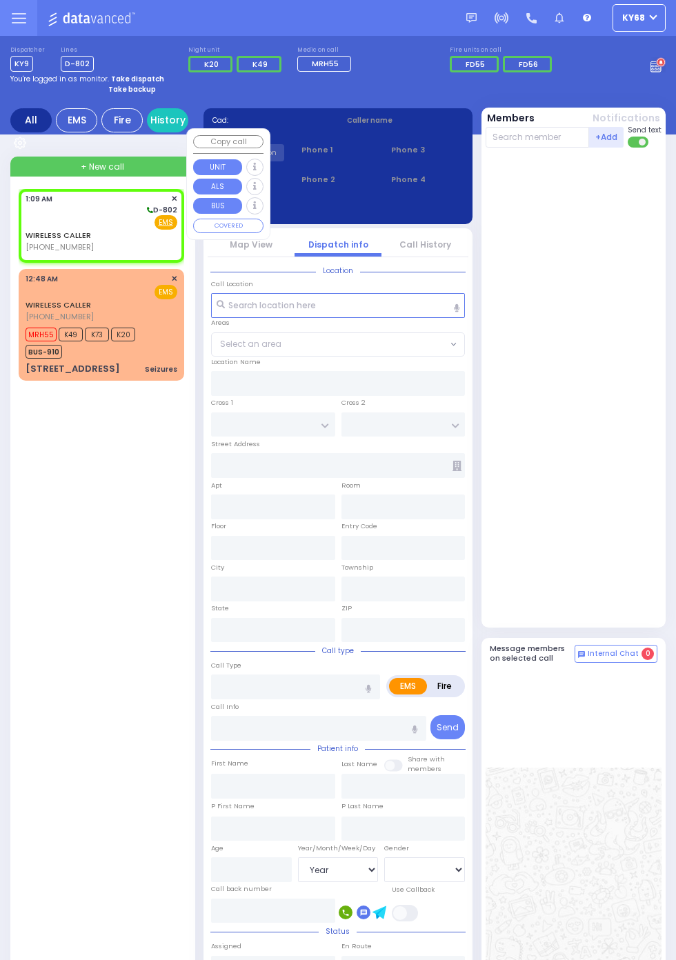
select select
radio input "true"
select select
type input "01:09"
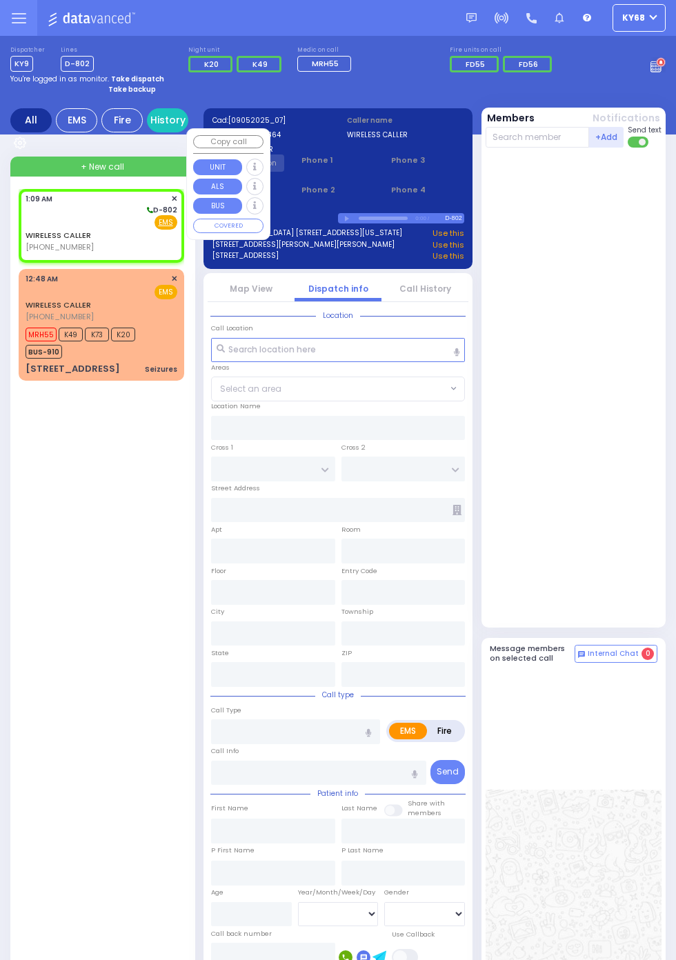
click at [625, 500] on div at bounding box center [575, 387] width 179 height 468
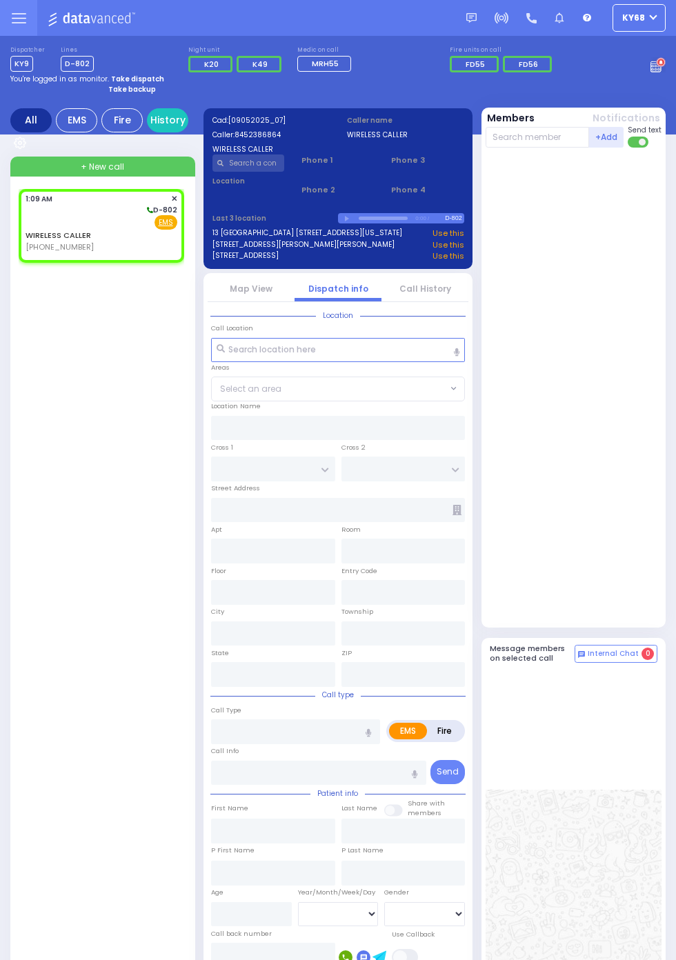
click at [442, 295] on link "Call History" at bounding box center [425, 289] width 52 height 12
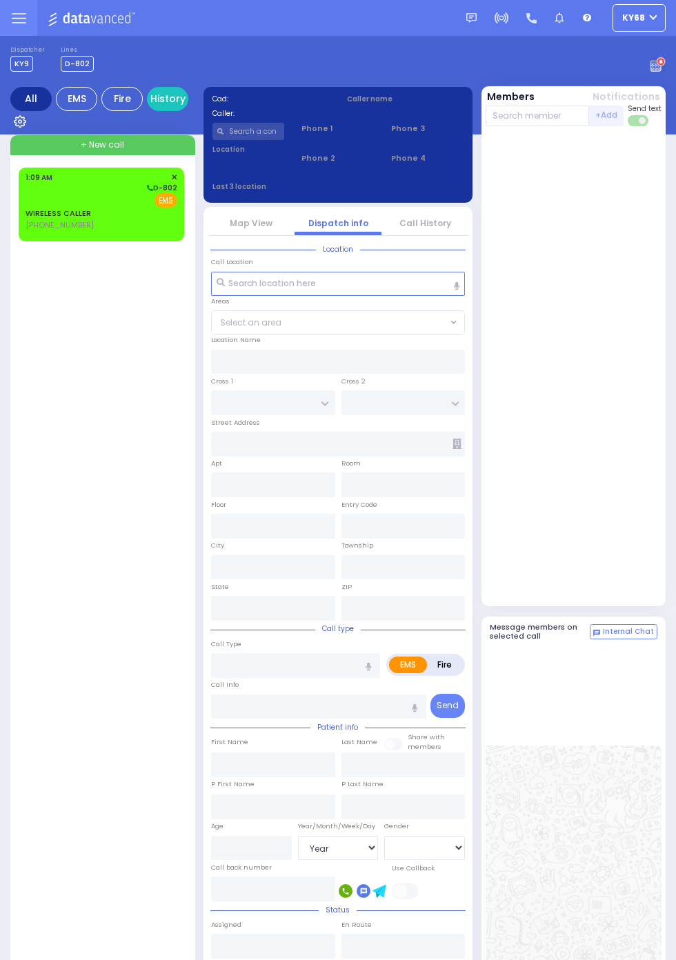
select select "Year"
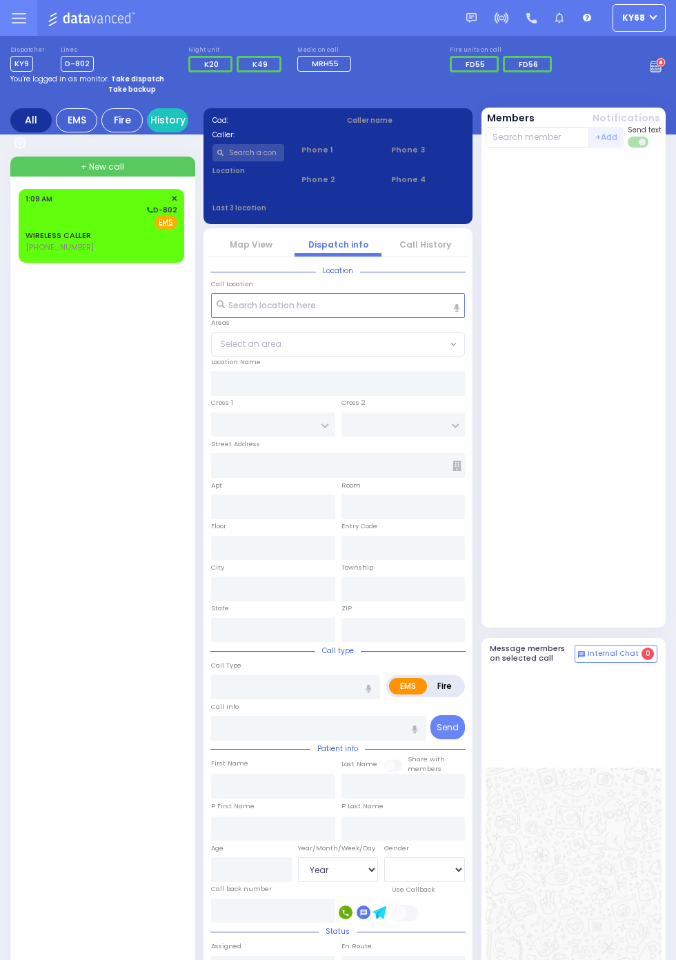
click at [20, 269] on div "WIRELESS CALLER [PHONE_NUMBER] 1:09 AM ✕ EMS" at bounding box center [102, 229] width 166 height 80
click at [30, 251] on span "[PHONE_NUMBER]" at bounding box center [60, 246] width 68 height 11
select select
radio input "true"
select select
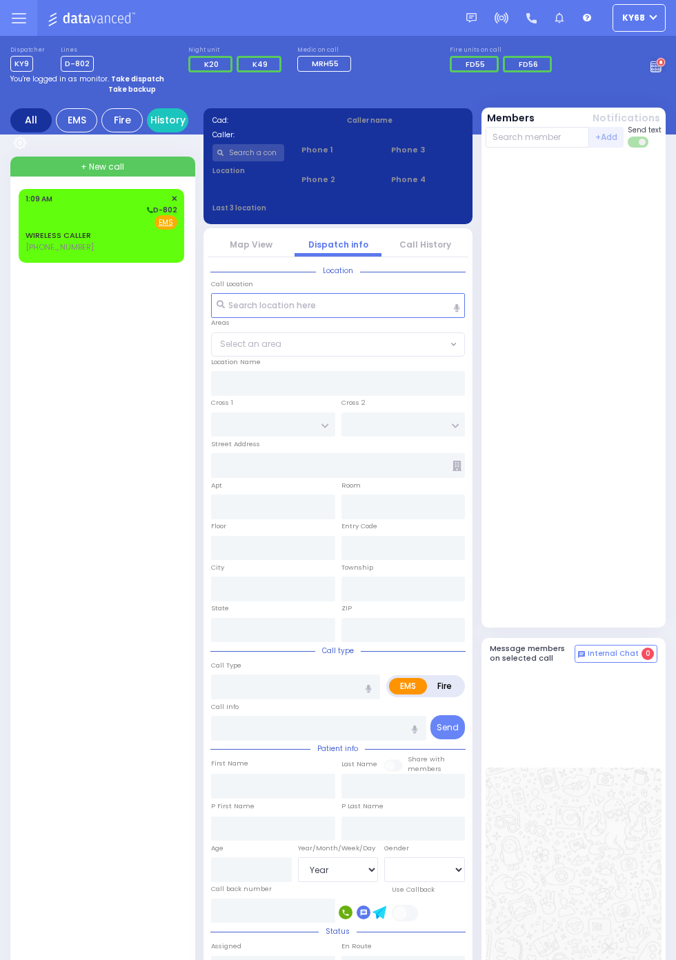
type input "01:09"
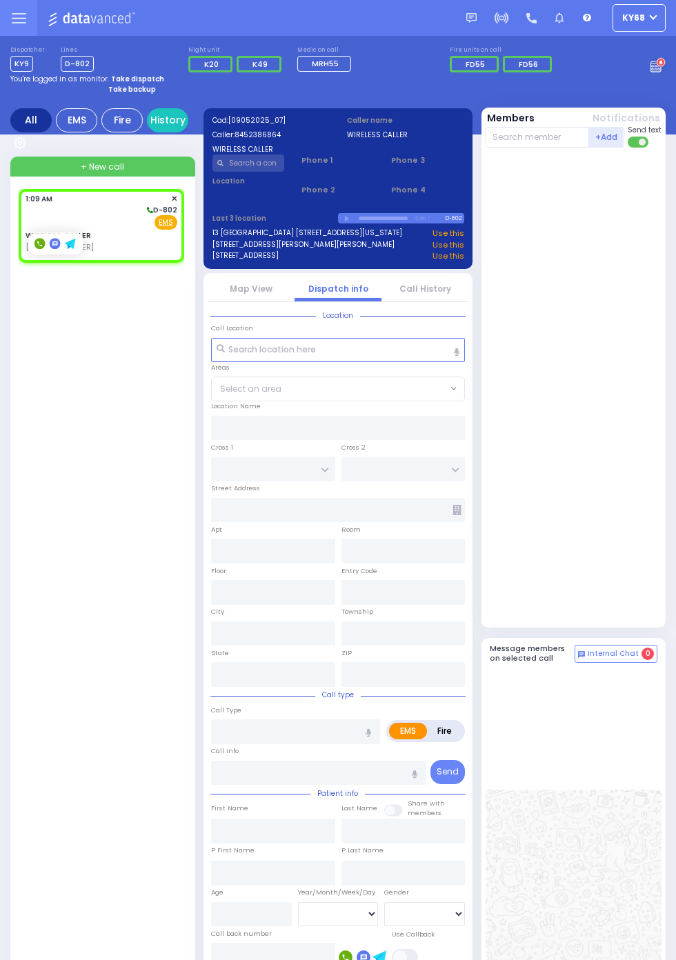
click at [597, 380] on div at bounding box center [575, 387] width 179 height 468
click at [443, 293] on link "Call History" at bounding box center [425, 289] width 52 height 12
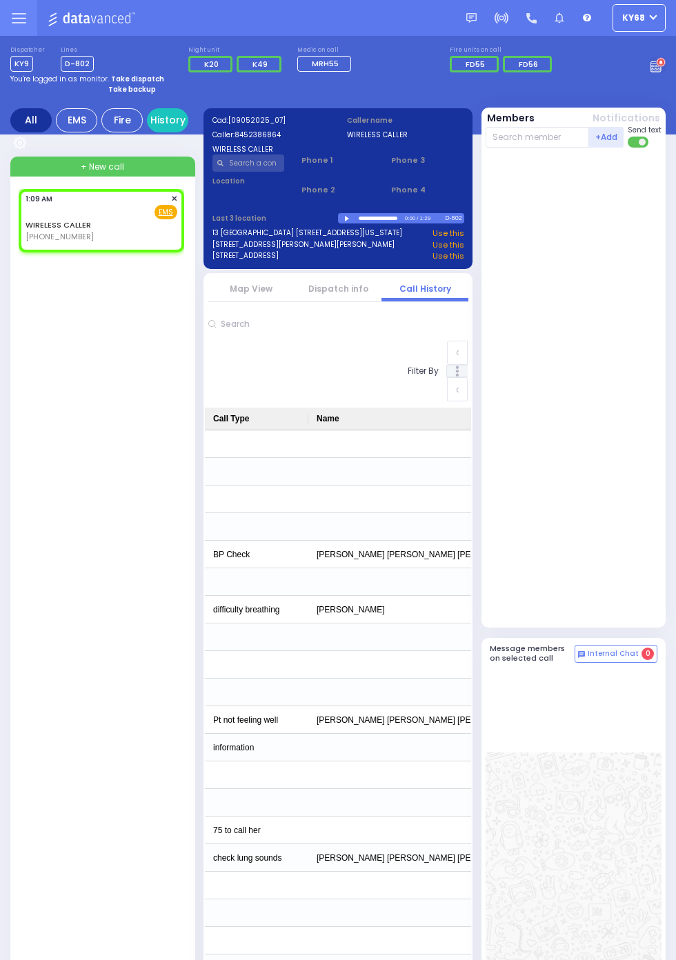
click at [326, 288] on link "Dispatch info" at bounding box center [338, 289] width 60 height 12
